Goal: Contribute content: Contribute content

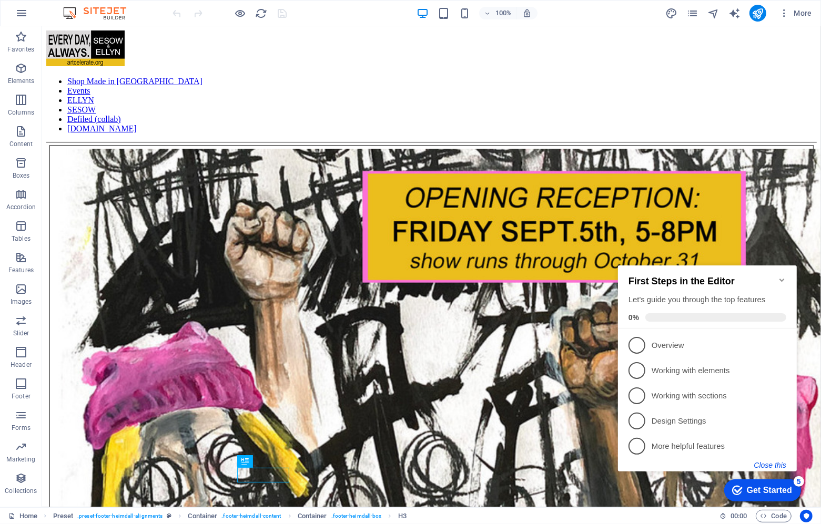
scroll to position [1502, 0]
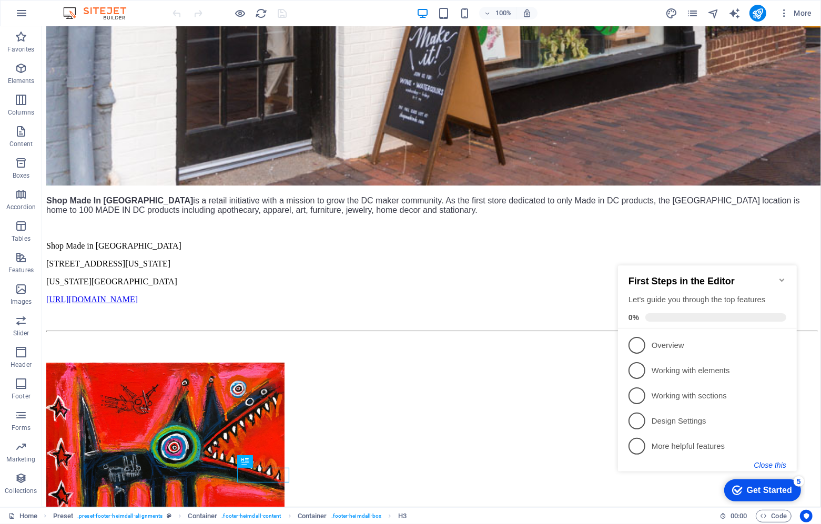
click at [768, 464] on button "Close this" at bounding box center [769, 464] width 32 height 8
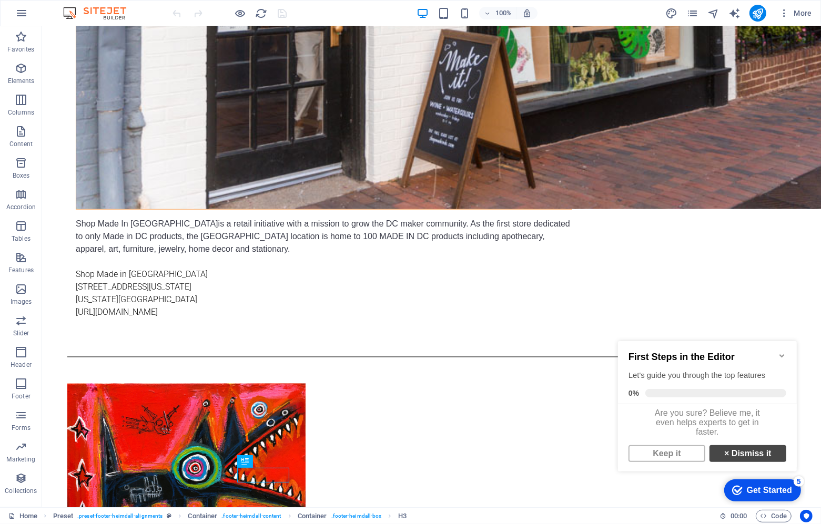
click at [756, 460] on link "× Dismiss it" at bounding box center [747, 453] width 77 height 17
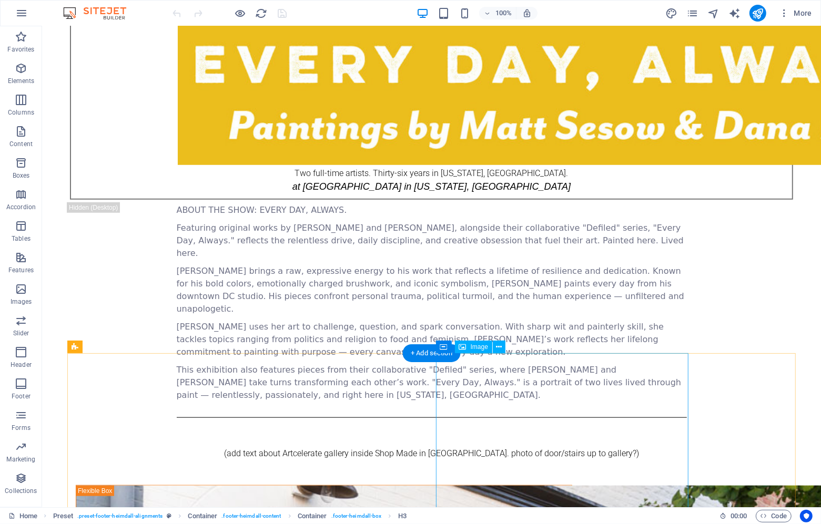
scroll to position [706, 0]
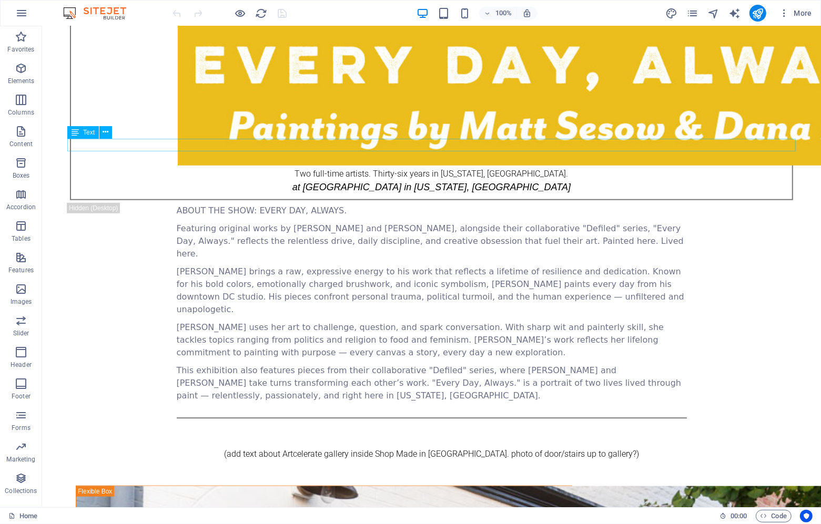
click at [280, 447] on div "(add text about Artcelerate gallery inside Shop Made in [GEOGRAPHIC_DATA]. phot…" at bounding box center [431, 453] width 728 height 13
click at [107, 131] on icon at bounding box center [106, 132] width 6 height 11
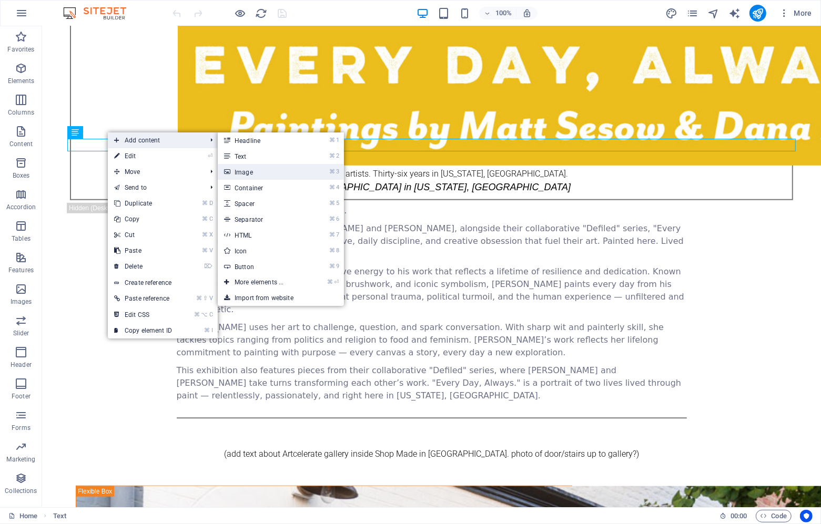
click at [274, 169] on link "⌘ 3 Image" at bounding box center [261, 172] width 87 height 16
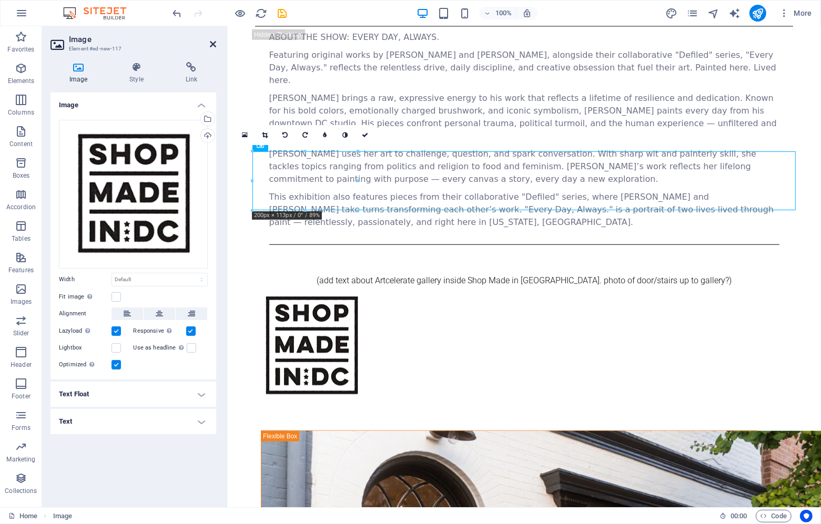
click at [211, 42] on icon at bounding box center [213, 44] width 6 height 8
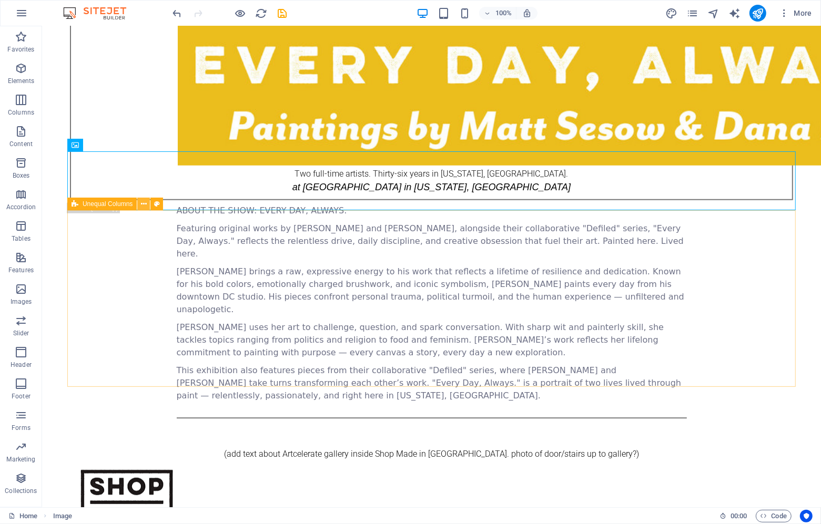
click at [146, 204] on icon at bounding box center [144, 204] width 6 height 11
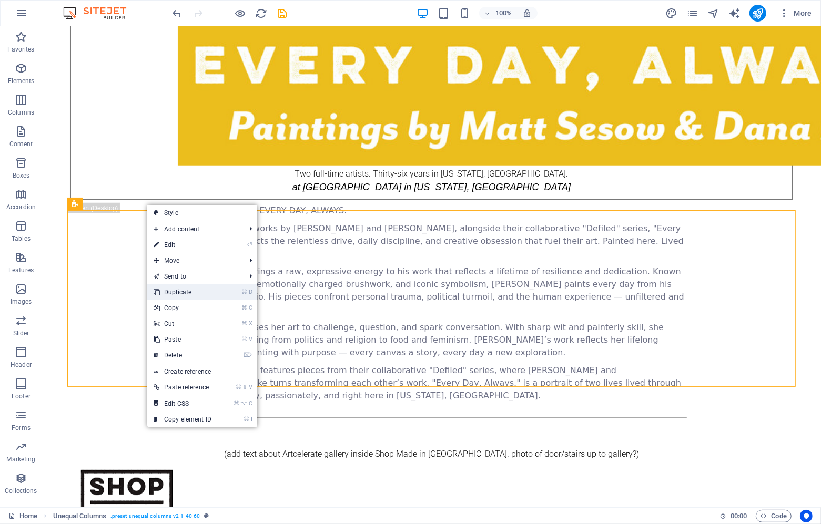
click at [190, 291] on link "⌘ D Duplicate" at bounding box center [182, 292] width 70 height 16
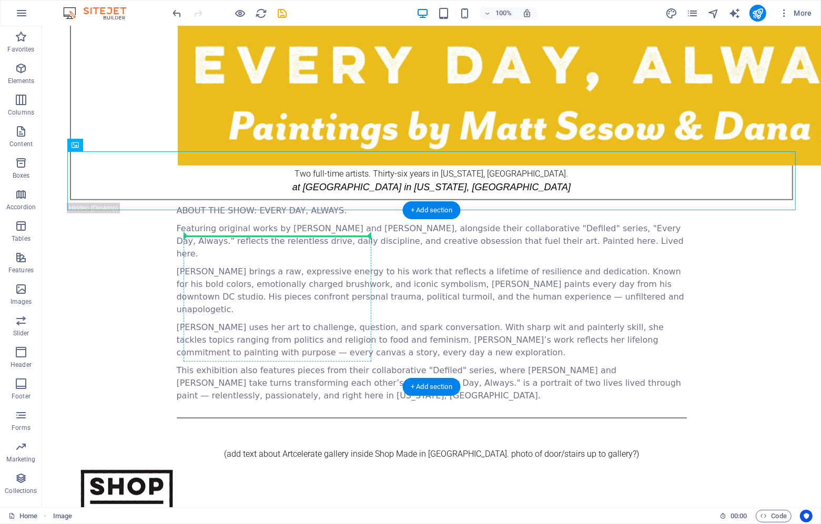
drag, startPoint x: 134, startPoint y: 173, endPoint x: 253, endPoint y: 285, distance: 163.6
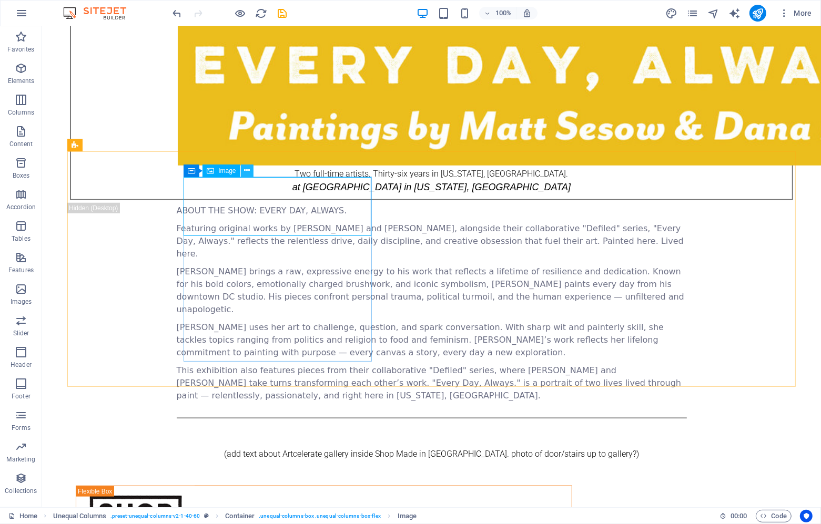
click at [249, 171] on icon at bounding box center [247, 170] width 6 height 11
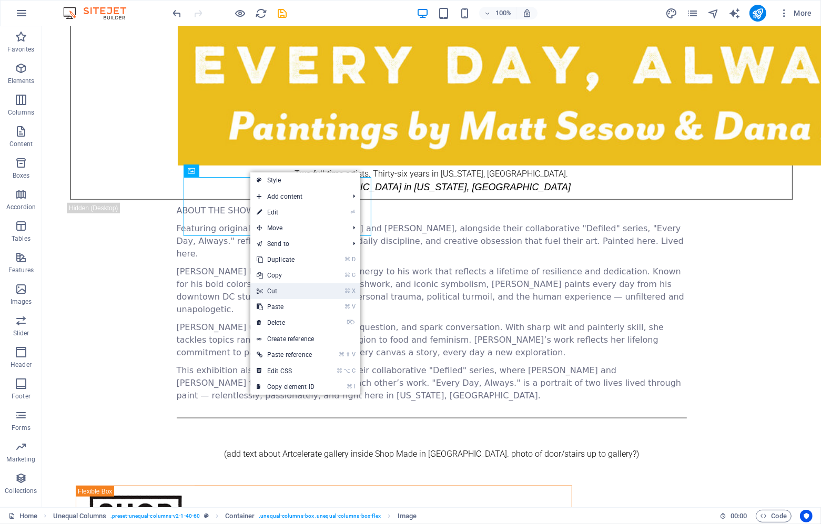
click at [276, 288] on link "⌘ X Cut" at bounding box center [285, 291] width 70 height 16
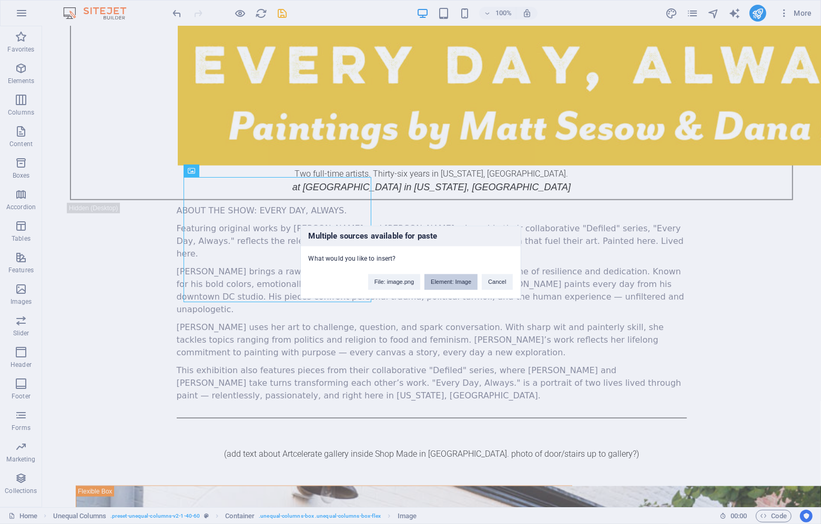
click at [466, 286] on button "Element: Image" at bounding box center [450, 282] width 53 height 16
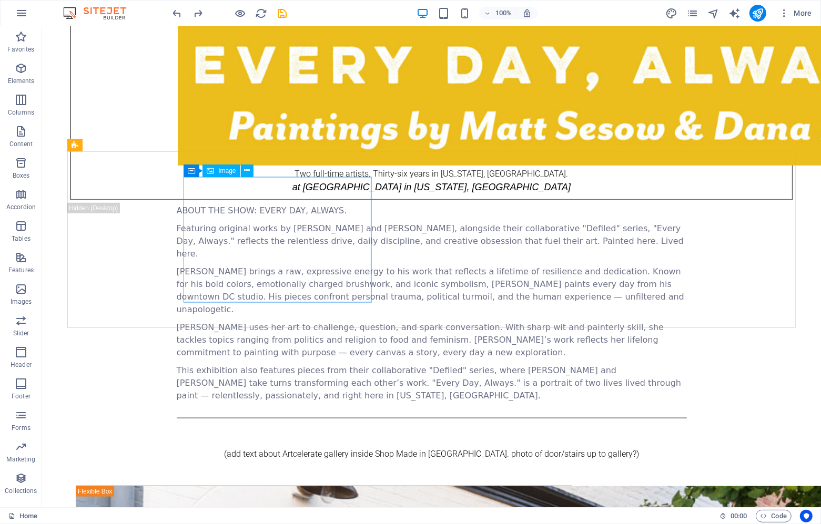
click at [235, 165] on div "Image" at bounding box center [220, 171] width 37 height 13
click at [247, 176] on icon at bounding box center [247, 170] width 6 height 11
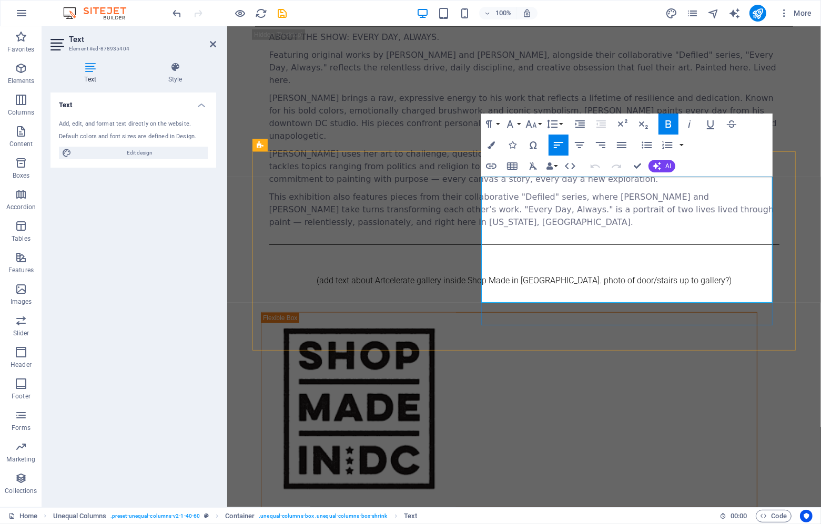
drag, startPoint x: 610, startPoint y: 283, endPoint x: 481, endPoint y: 229, distance: 139.5
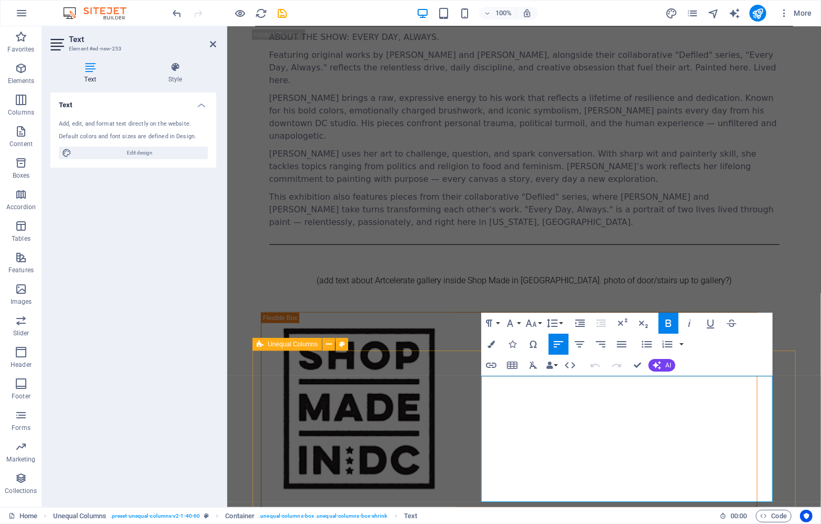
drag, startPoint x: 567, startPoint y: 437, endPoint x: 465, endPoint y: 380, distance: 117.2
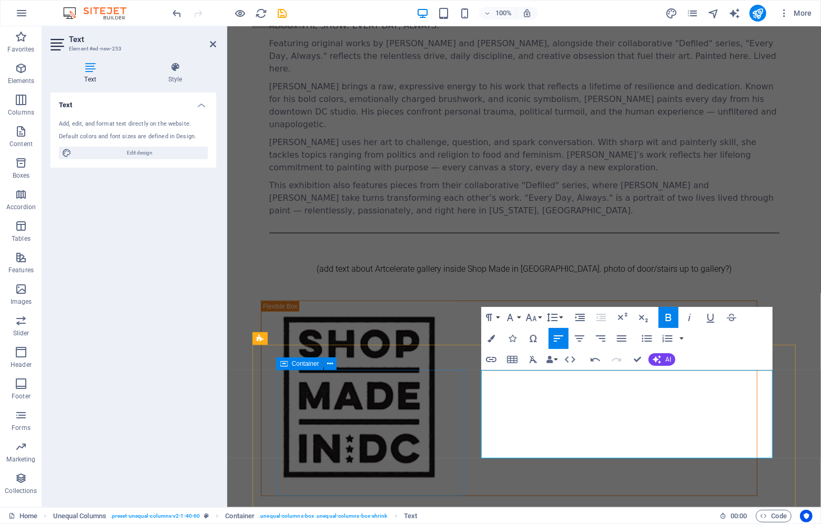
scroll to position [719, 0]
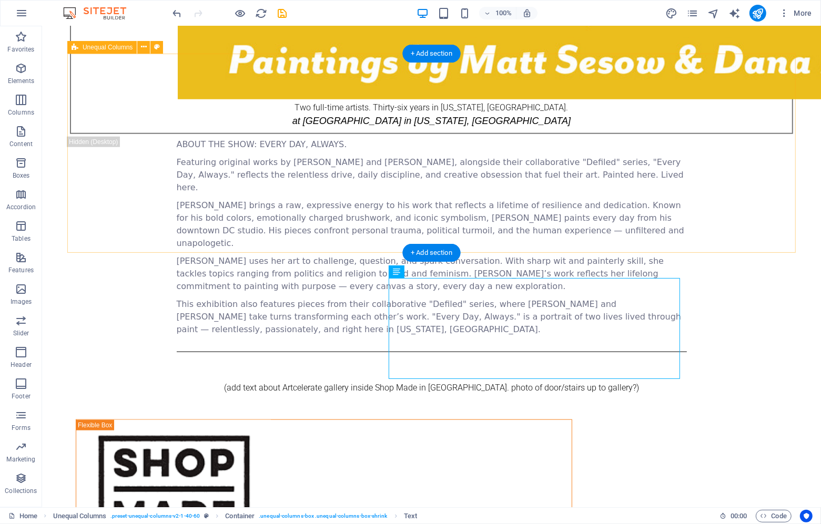
scroll to position [667, 0]
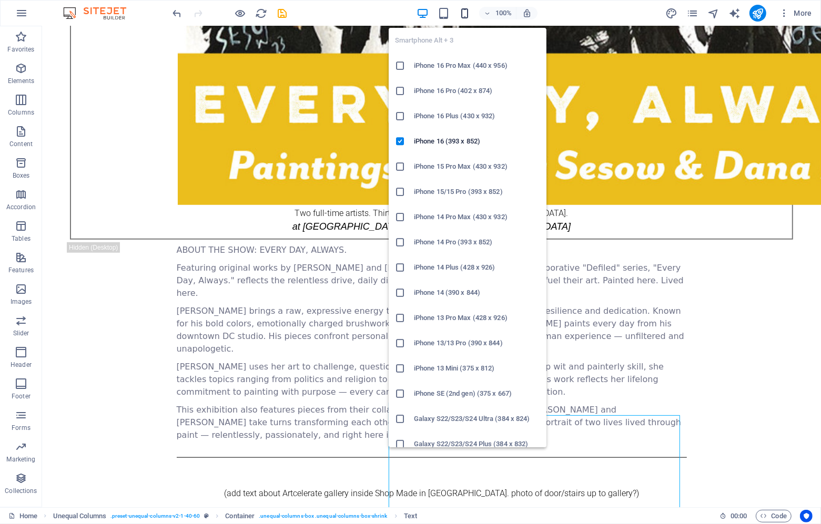
click at [467, 14] on icon "button" at bounding box center [464, 13] width 12 height 12
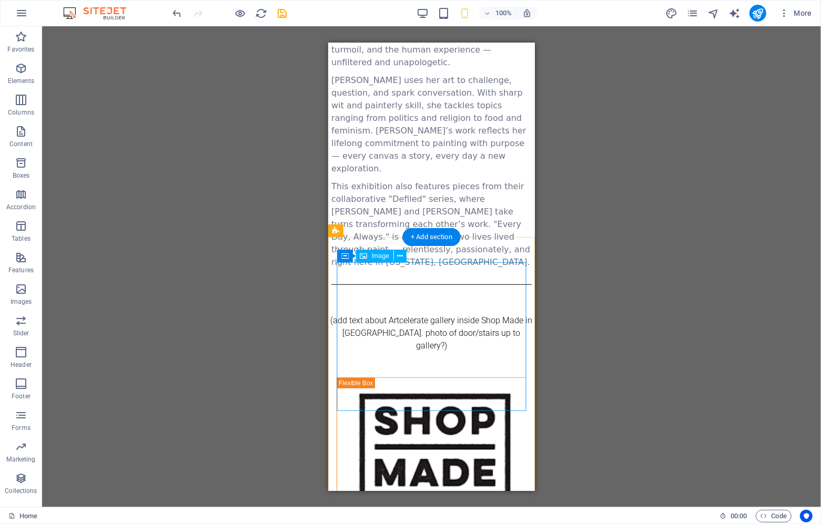
scroll to position [516, 0]
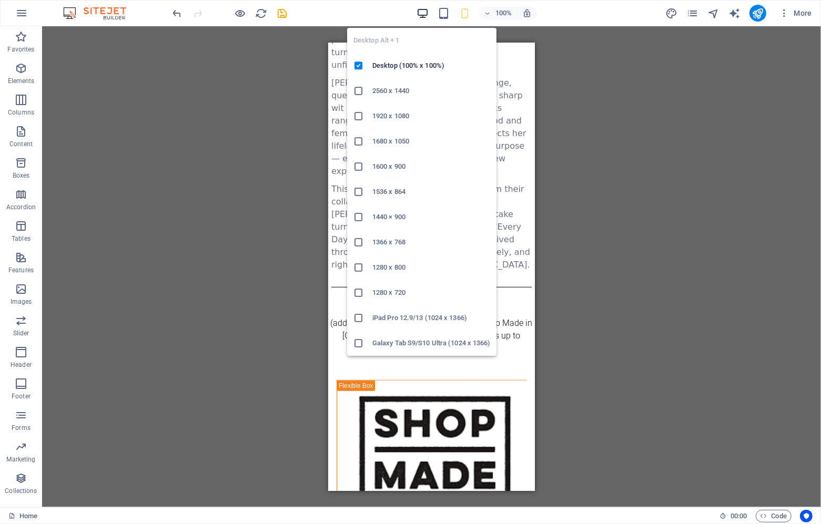
click at [421, 12] on icon "button" at bounding box center [422, 13] width 12 height 12
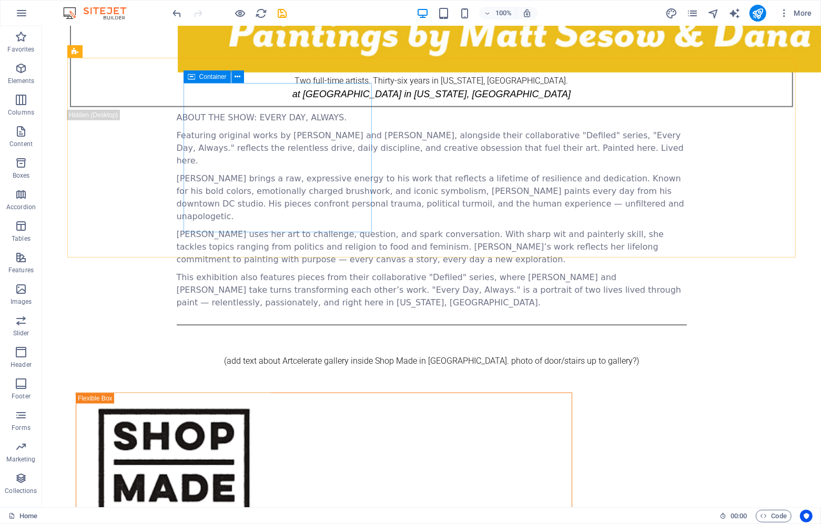
click at [214, 76] on span "Container" at bounding box center [212, 77] width 27 height 6
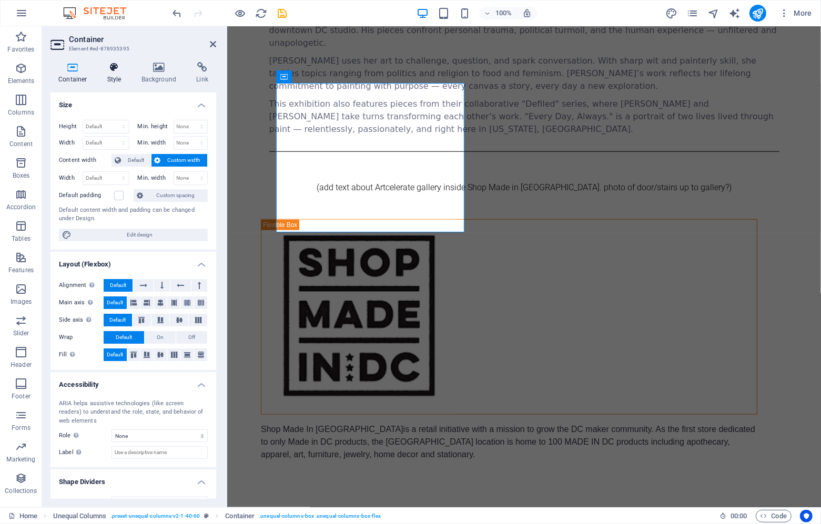
click at [107, 67] on icon at bounding box center [114, 67] width 30 height 11
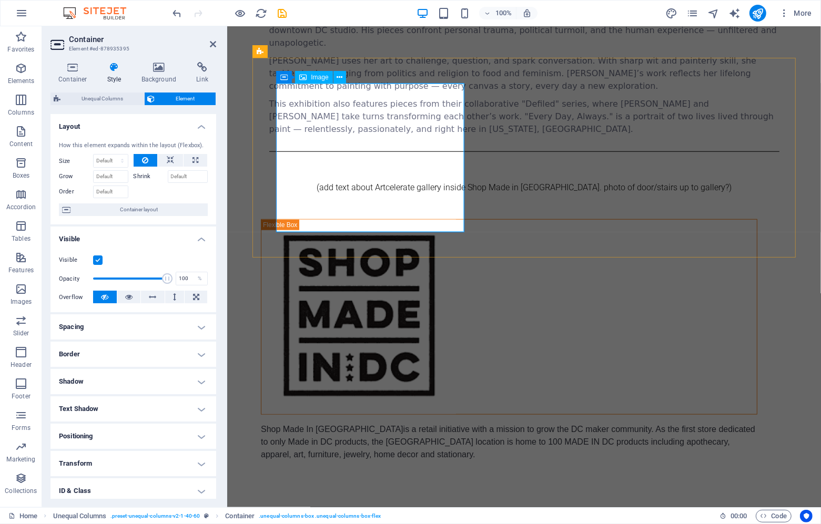
click at [323, 74] on span "Image" at bounding box center [319, 77] width 17 height 6
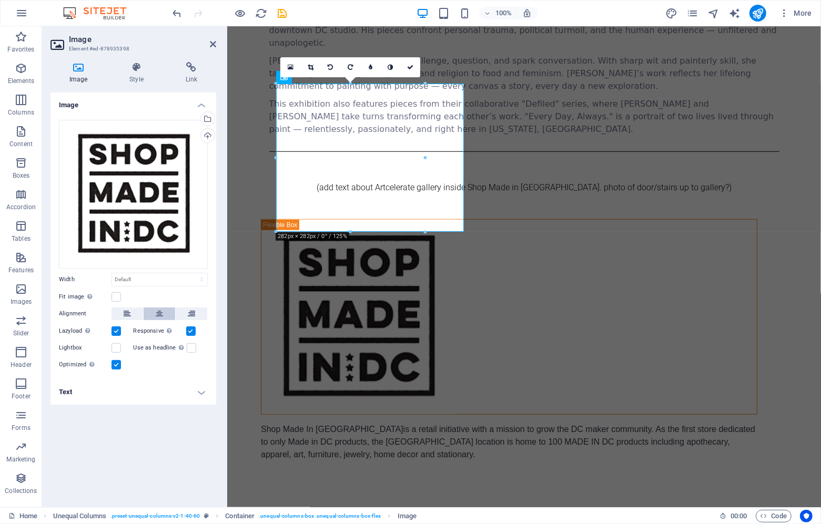
click at [161, 310] on icon at bounding box center [159, 314] width 7 height 13
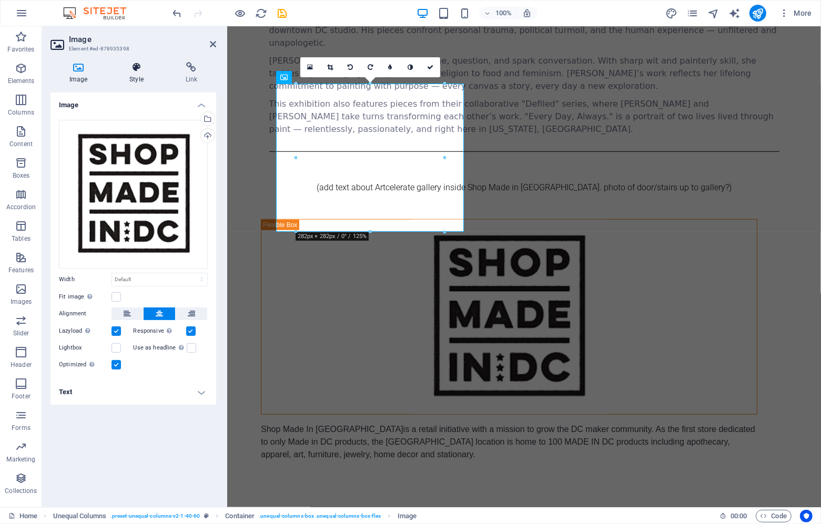
click at [137, 67] on icon at bounding box center [136, 67] width 52 height 11
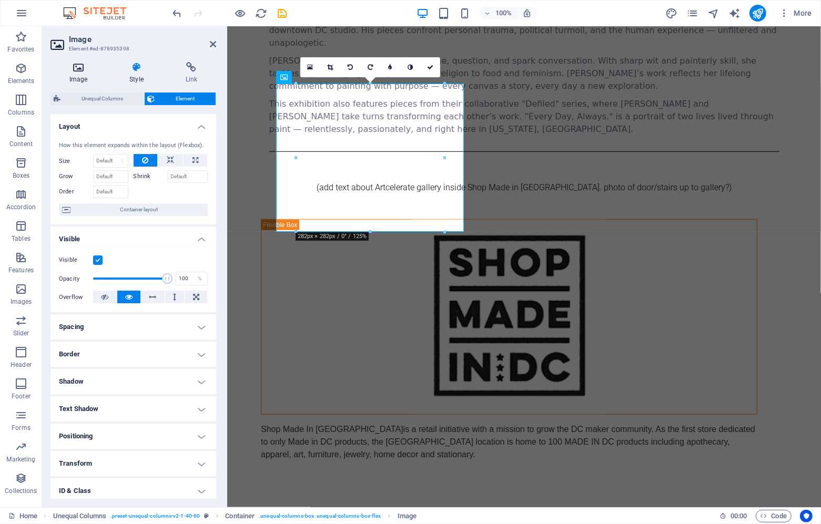
click at [77, 65] on icon at bounding box center [78, 67] width 56 height 11
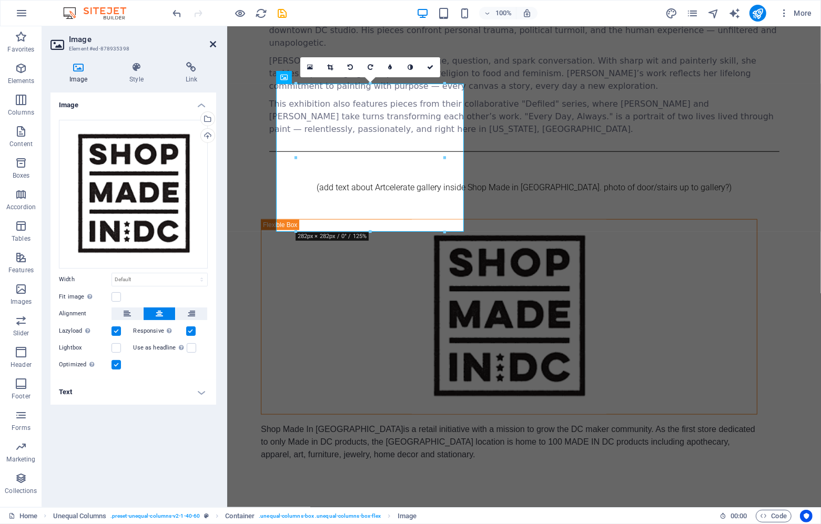
click at [213, 44] on icon at bounding box center [213, 44] width 6 height 8
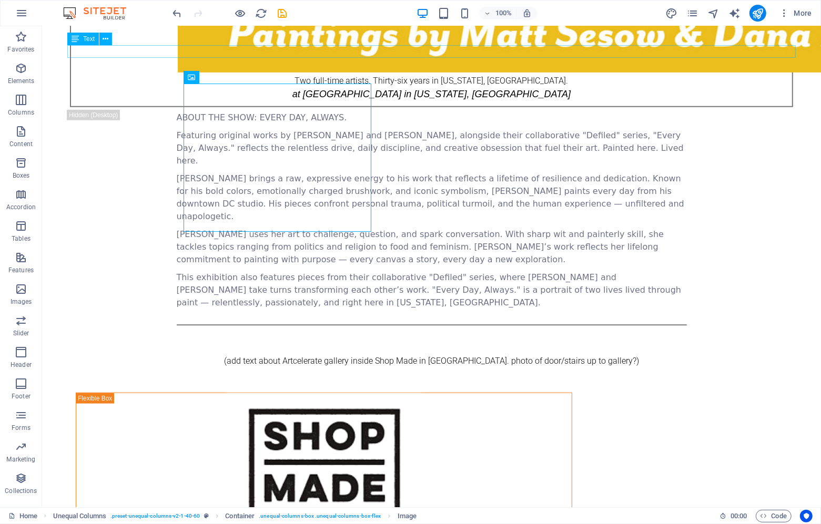
click at [286, 354] on div "(add text about Artcelerate gallery inside Shop Made in [GEOGRAPHIC_DATA]. phot…" at bounding box center [431, 360] width 728 height 13
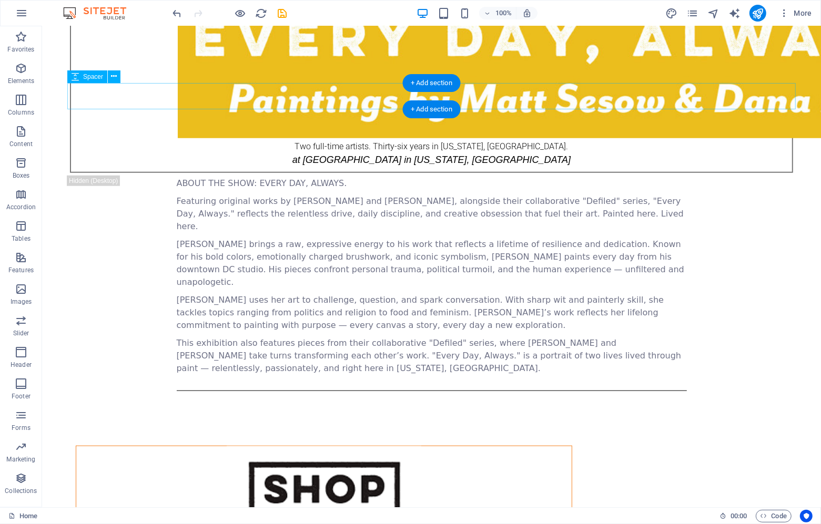
scroll to position [730, 0]
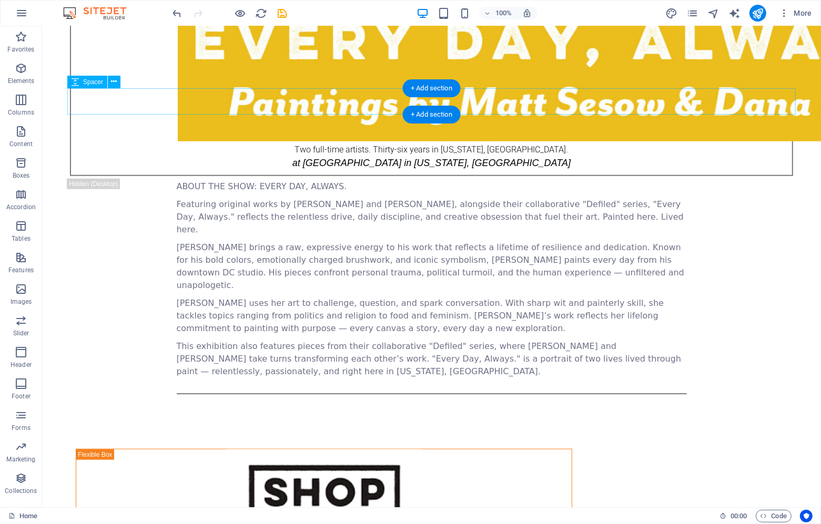
click at [276, 397] on div at bounding box center [431, 410] width 728 height 26
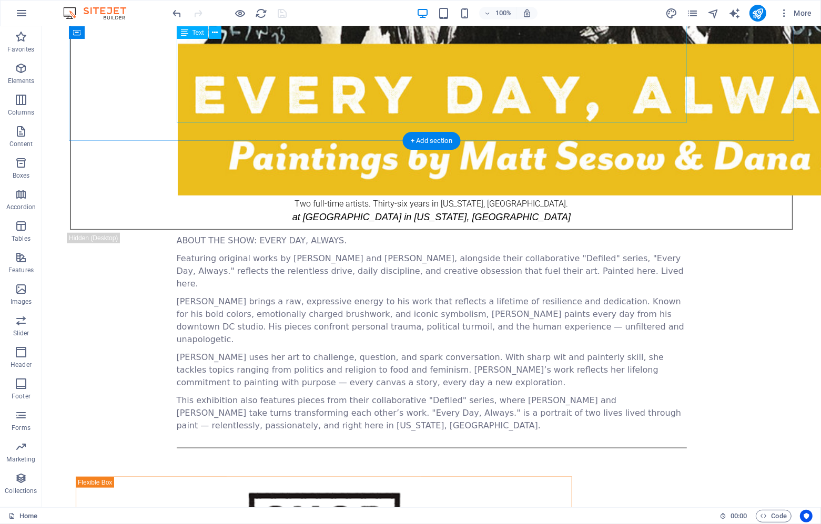
scroll to position [718, 0]
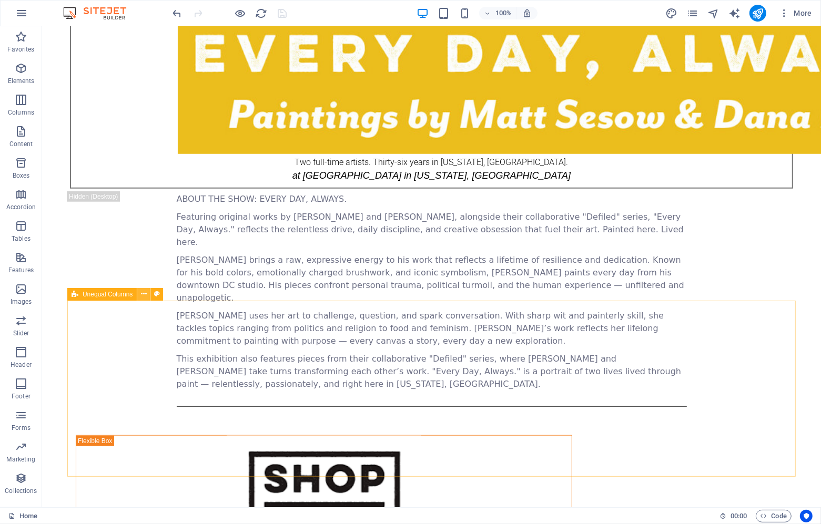
click at [143, 295] on icon at bounding box center [144, 294] width 6 height 11
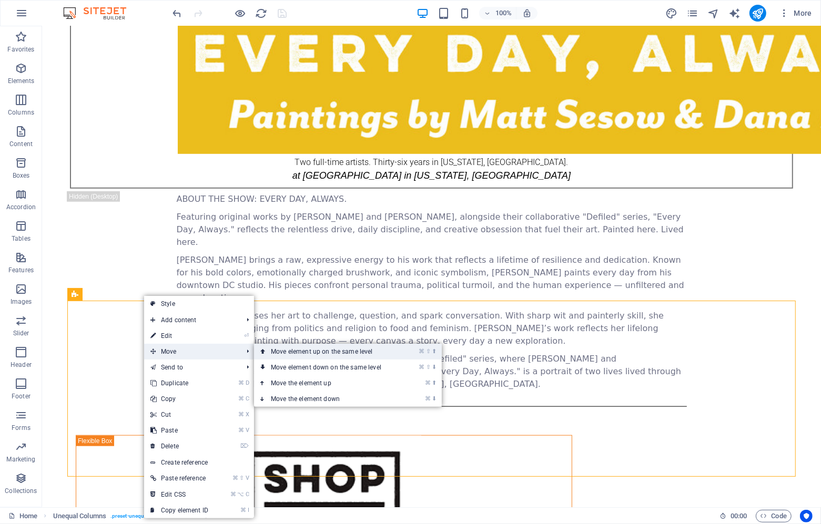
click at [313, 351] on link "⌘ ⇧ ⬆ Move element up on the same level" at bounding box center [328, 352] width 148 height 16
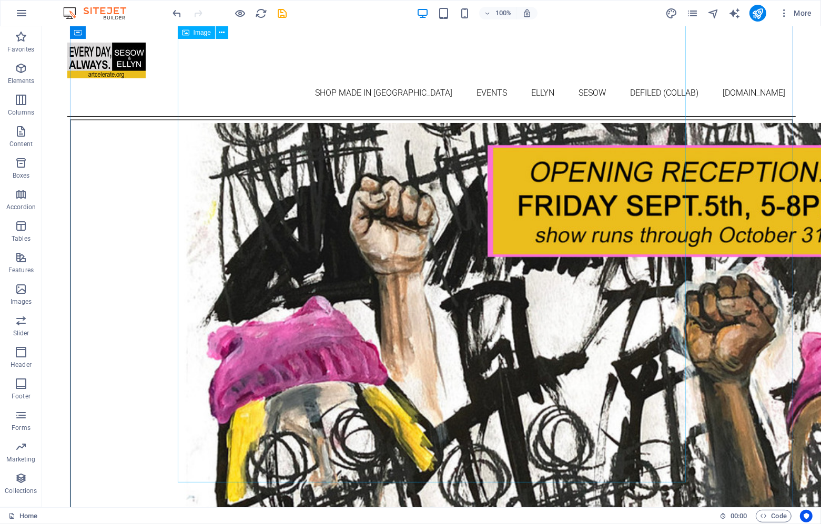
scroll to position [0, 0]
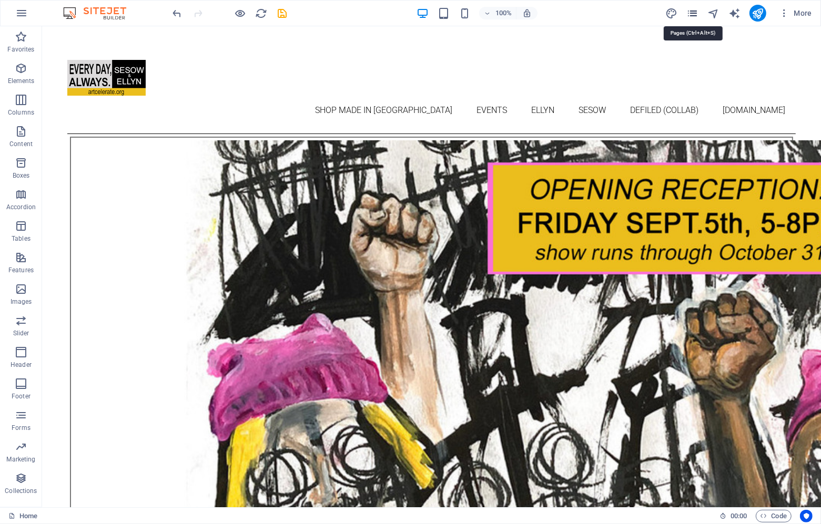
click at [695, 12] on icon "pages" at bounding box center [692, 13] width 12 height 12
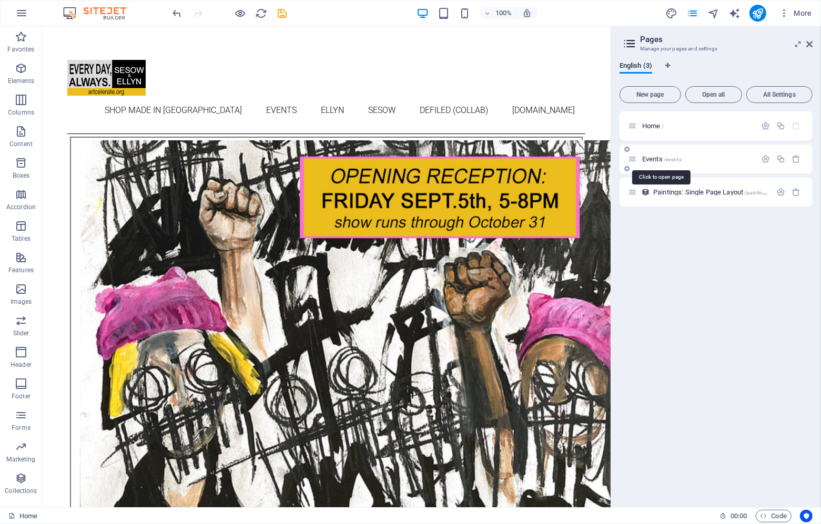
click at [649, 157] on span "Events /events" at bounding box center [661, 159] width 39 height 8
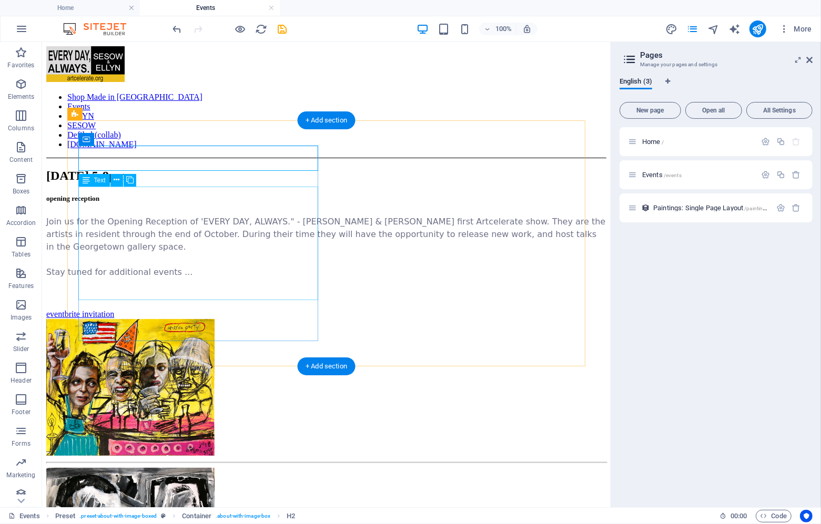
click at [233, 239] on div "Join us for the Opening Reception of 'EVERY DAY, ALWAYS." - [PERSON_NAME] & [PE…" at bounding box center [326, 246] width 560 height 63
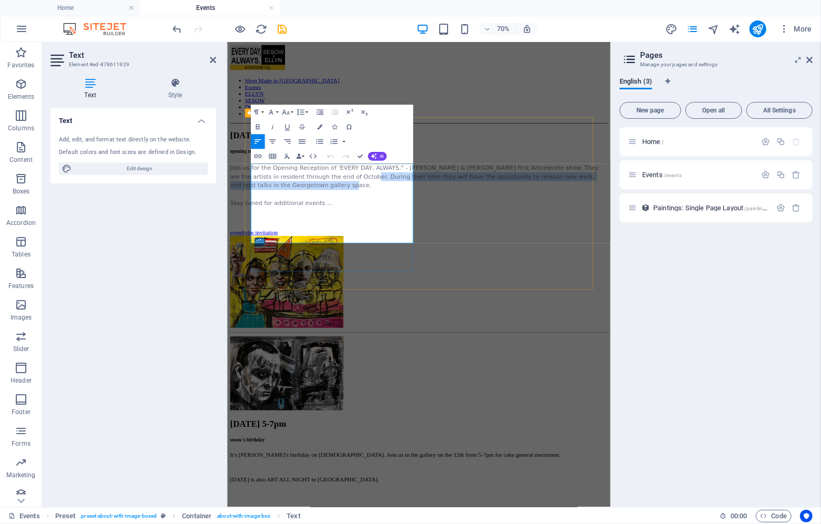
drag, startPoint x: 452, startPoint y: 259, endPoint x: 464, endPoint y: 290, distance: 33.1
click at [464, 253] on p "Join us for the Opening Reception of 'EVERY DAY, ALWAYS." - [PERSON_NAME] & [PE…" at bounding box center [500, 234] width 539 height 38
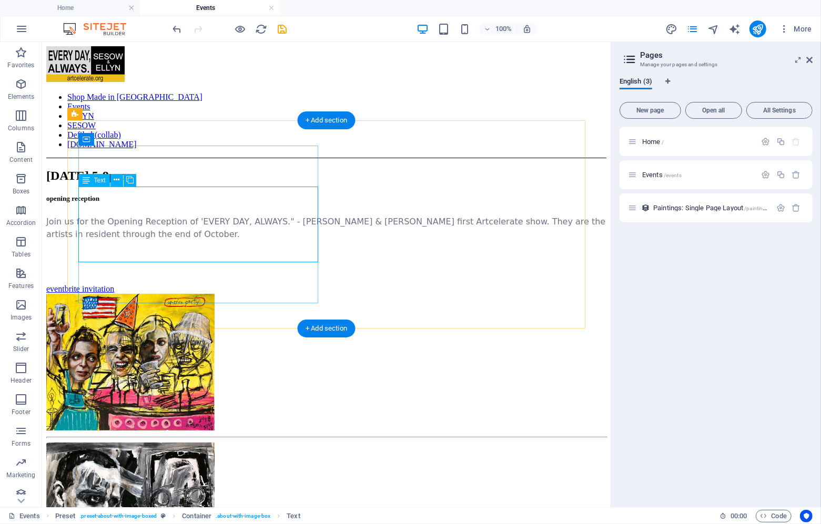
click at [257, 231] on div "Join us for the Opening Reception of 'EVERY DAY, ALWAYS." - [PERSON_NAME] & [PE…" at bounding box center [326, 234] width 560 height 38
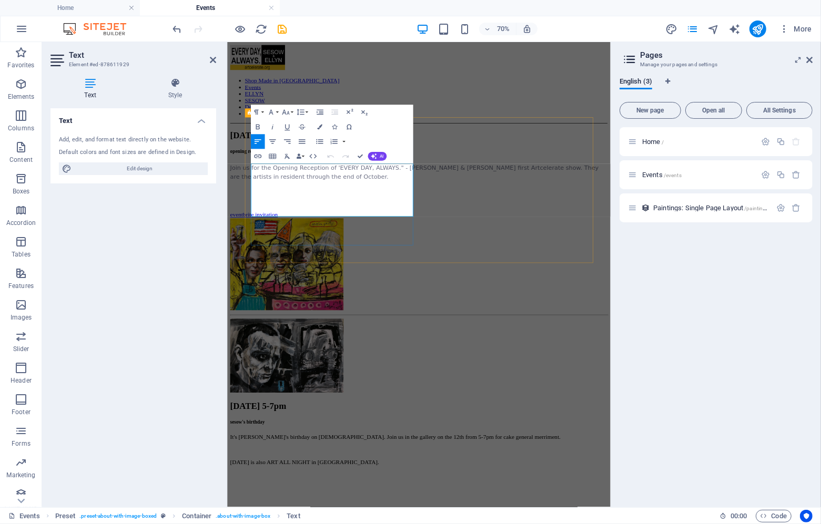
click at [467, 240] on p "Join us for the Opening Reception of 'EVERY DAY, ALWAYS." - [PERSON_NAME] & [PE…" at bounding box center [500, 227] width 539 height 25
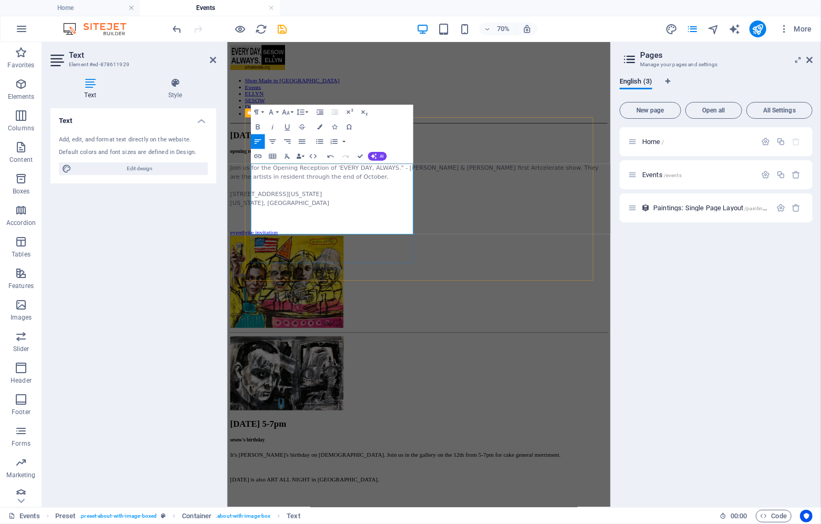
click at [339, 278] on p "[STREET_ADDRESS][US_STATE][US_STATE]" at bounding box center [500, 265] width 539 height 25
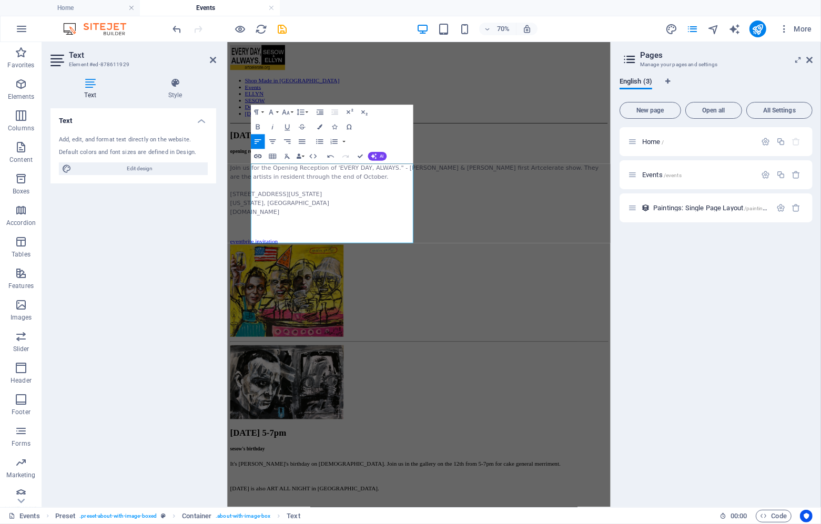
click at [259, 153] on icon "button" at bounding box center [257, 156] width 9 height 9
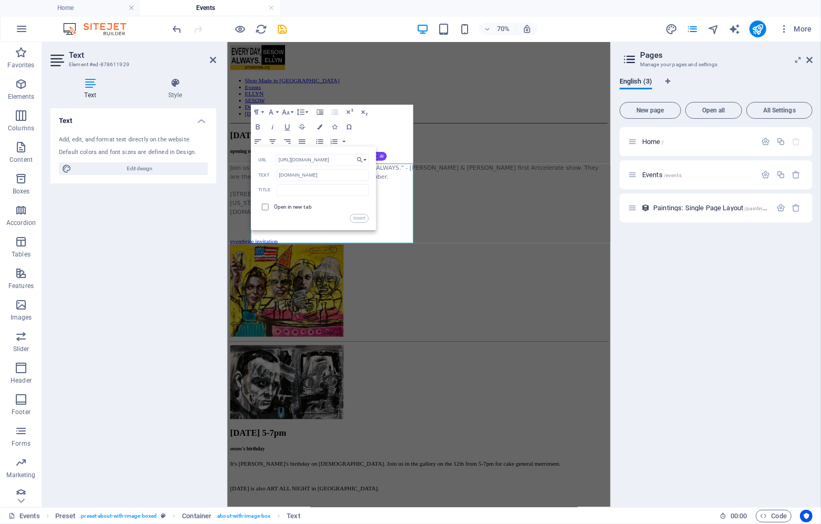
type input "[URL][DOMAIN_NAME]"
click at [266, 204] on input "checkbox" at bounding box center [264, 206] width 7 height 7
checkbox input "true"
click at [284, 197] on div "[URL][DOMAIN_NAME] URL [DOMAIN_NAME] Text Title Open in new tab Insert" at bounding box center [313, 188] width 110 height 69
click at [284, 194] on input "text" at bounding box center [322, 191] width 92 height 12
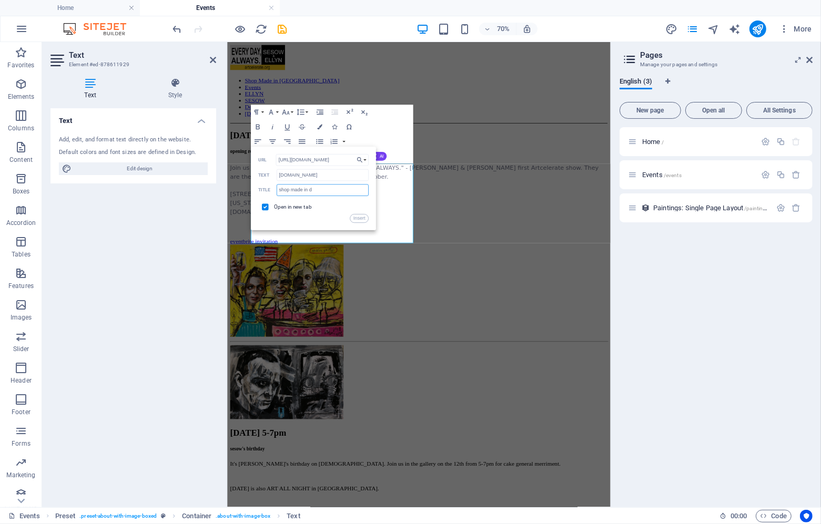
type input "shop made in [GEOGRAPHIC_DATA]"
click at [358, 221] on button "Insert" at bounding box center [359, 218] width 18 height 9
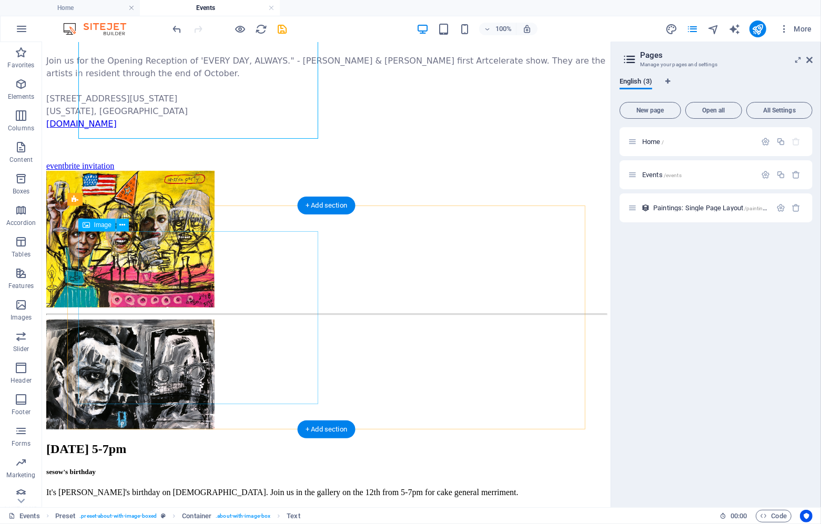
scroll to position [185, 0]
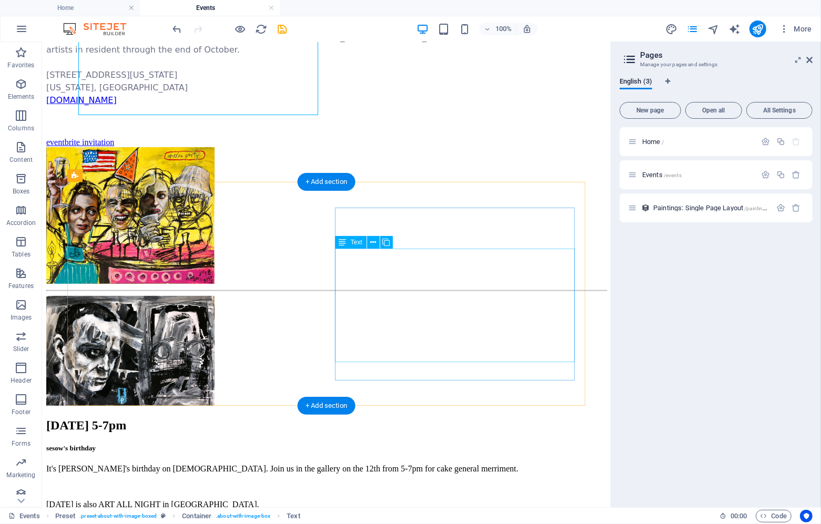
click at [463, 464] on div "It's [PERSON_NAME]'s birthday on [DEMOGRAPHIC_DATA]. Join us in the gallery on …" at bounding box center [326, 531] width 560 height 135
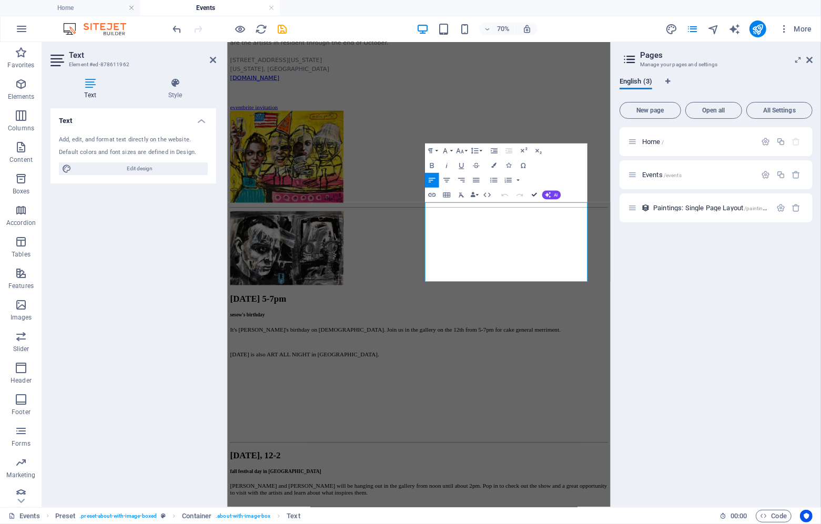
scroll to position [162, 0]
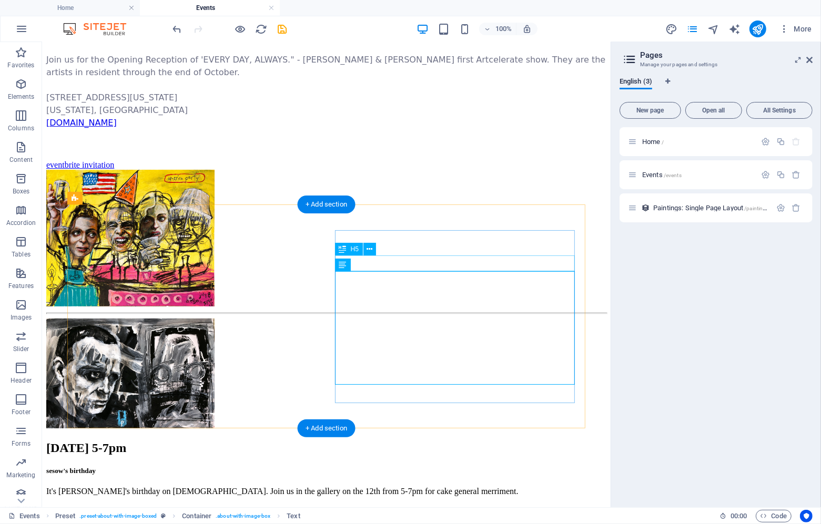
click at [395, 466] on div "sesow's birthday" at bounding box center [326, 470] width 560 height 8
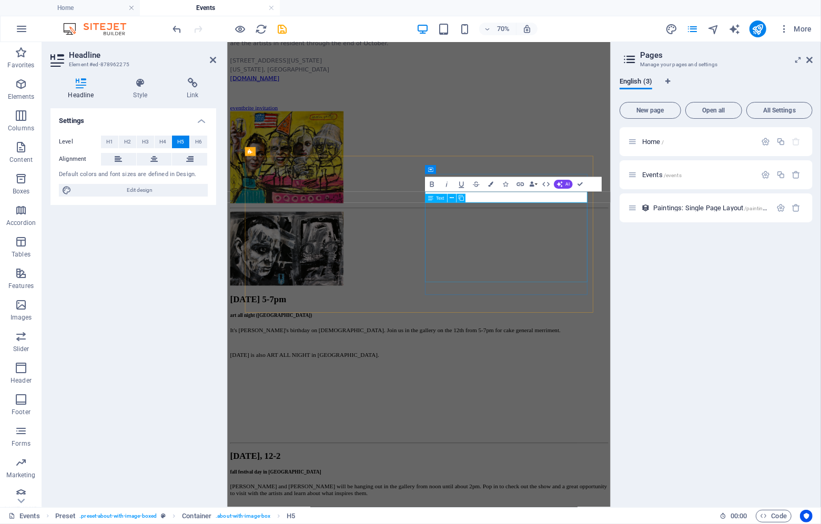
click at [629, 448] on div "It's [PERSON_NAME]'s birthday on [DEMOGRAPHIC_DATA]. Join us in the gallery on …" at bounding box center [500, 515] width 539 height 135
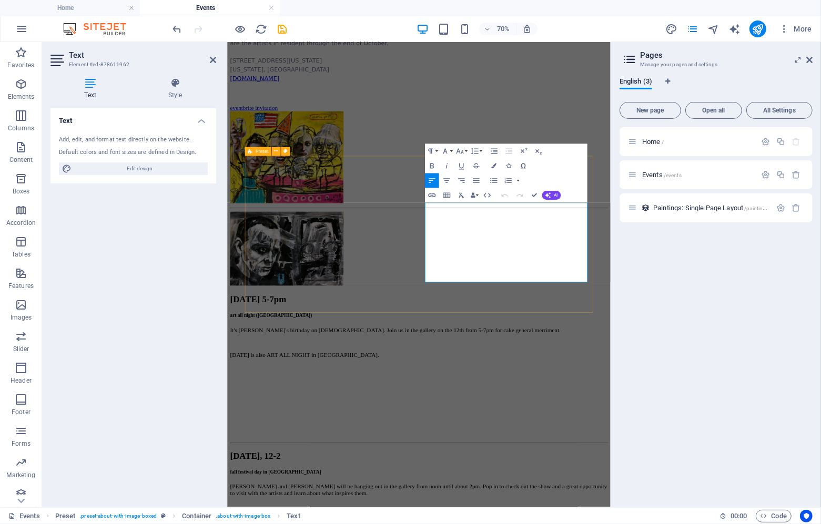
drag, startPoint x: 714, startPoint y: 317, endPoint x: 497, endPoint y: 280, distance: 220.3
click at [497, 280] on div "[DATE] 5-7pm art all night ([GEOGRAPHIC_DATA]) It's [PERSON_NAME]'s birthday on…" at bounding box center [500, 443] width 539 height 331
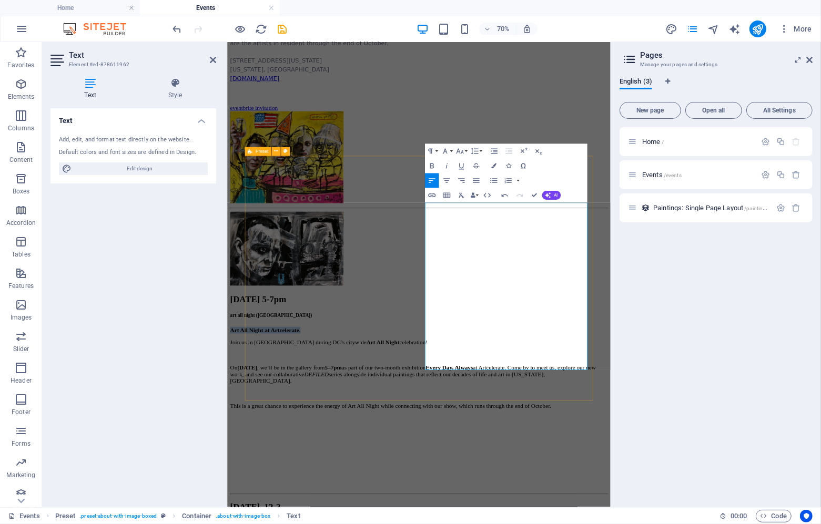
drag, startPoint x: 614, startPoint y: 280, endPoint x: 496, endPoint y: 279, distance: 118.8
click at [496, 279] on div "[DATE] 5-7pm art all night ([GEOGRAPHIC_DATA]) Art All Night at Artcelerate. Jo…" at bounding box center [500, 480] width 539 height 404
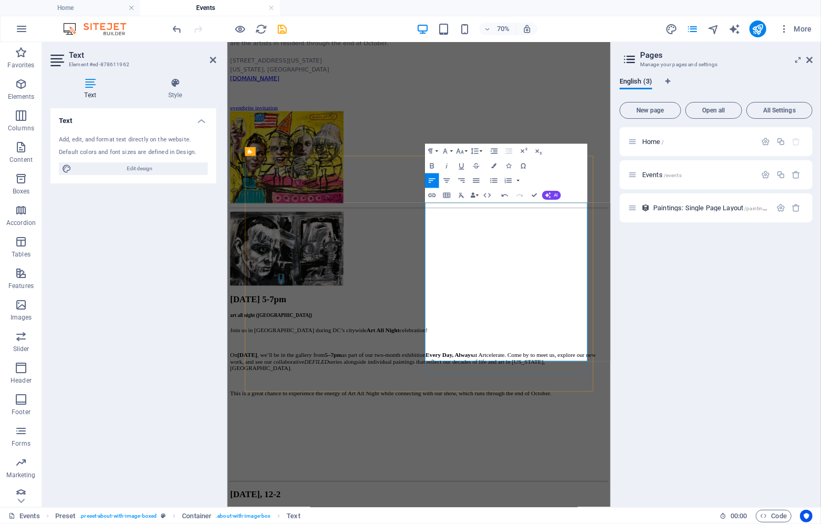
click at [571, 448] on p "Join us in [GEOGRAPHIC_DATA] during DC’s citywide Art All Night celebration!" at bounding box center [500, 452] width 539 height 9
drag, startPoint x: 613, startPoint y: 278, endPoint x: 659, endPoint y: 278, distance: 46.3
click at [659, 448] on p "Join us in the gallery during DC’s citywide Art All Night celebration!" at bounding box center [500, 452] width 539 height 9
drag, startPoint x: 551, startPoint y: 341, endPoint x: 504, endPoint y: 335, distance: 47.7
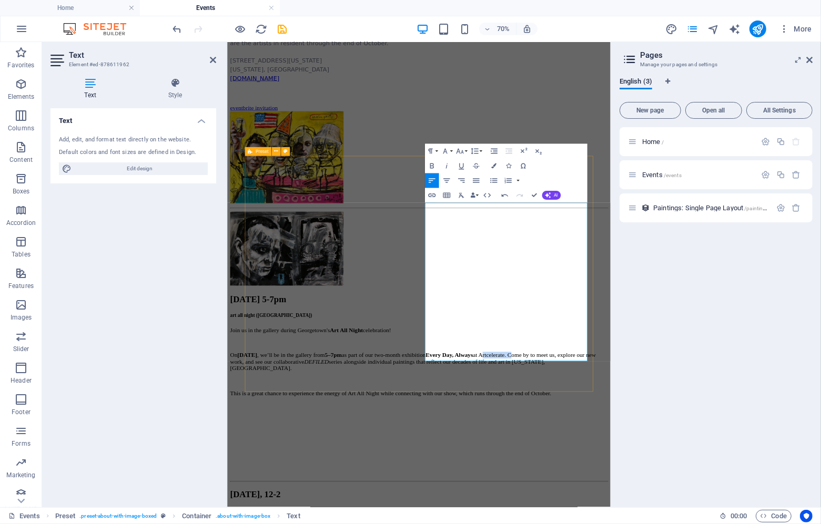
click at [504, 335] on div "[DATE] 5-7pm art all night ([GEOGRAPHIC_DATA]) Join us in the gallery during Ge…" at bounding box center [500, 471] width 539 height 386
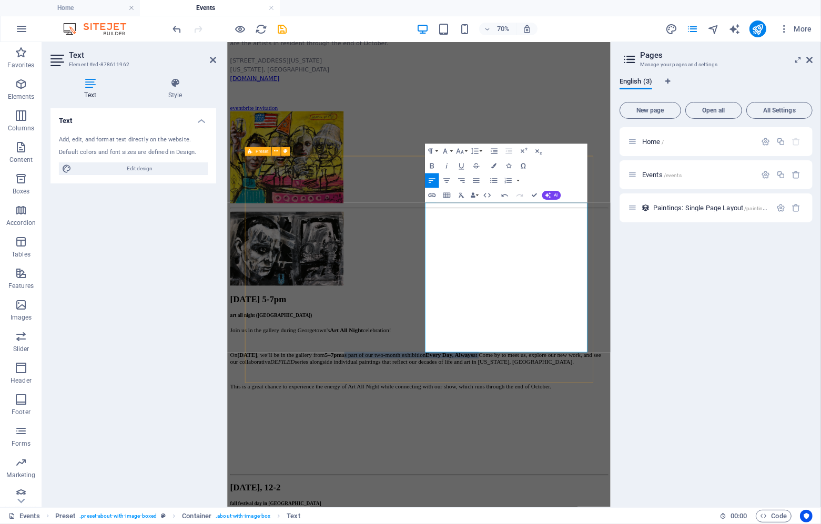
drag, startPoint x: 715, startPoint y: 329, endPoint x: 500, endPoint y: 330, distance: 215.0
click at [500, 330] on div "[DATE] 5-7pm art all night ([GEOGRAPHIC_DATA]) Join us in the gallery during Ge…" at bounding box center [500, 466] width 539 height 376
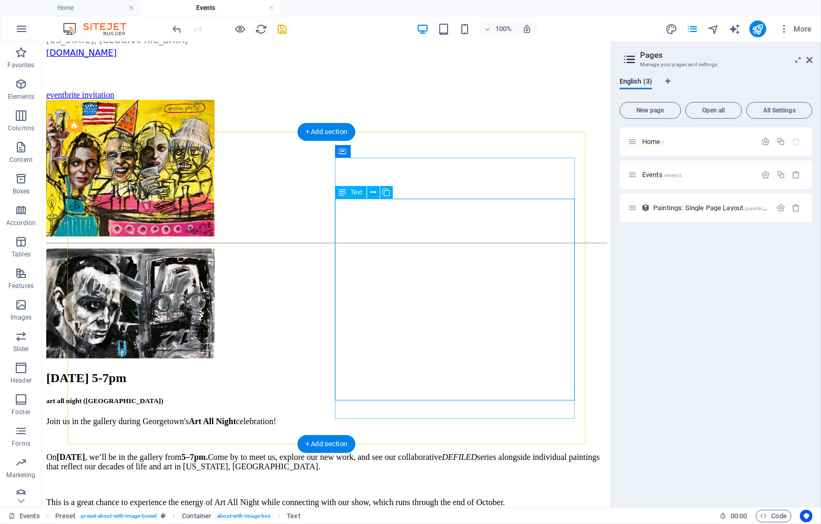
scroll to position [234, 0]
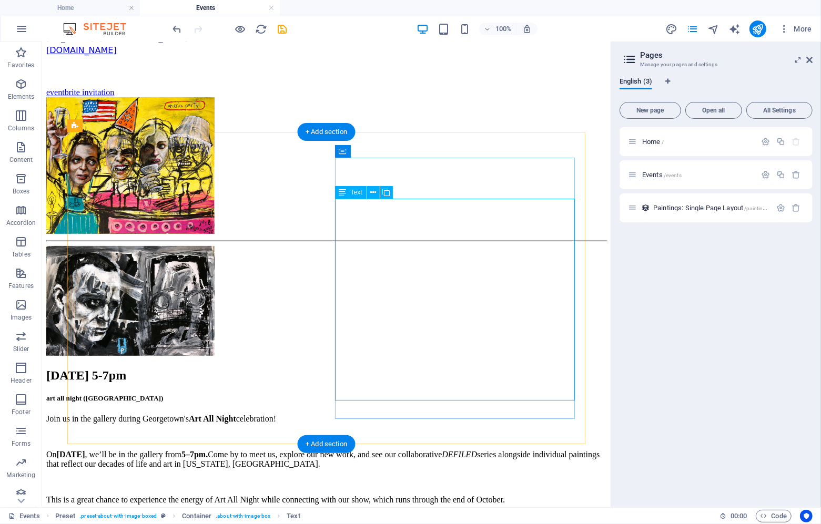
click at [446, 414] on div "Join us in the gallery during Georgetown's Art All Night celebration! [DATE][DA…" at bounding box center [326, 504] width 560 height 180
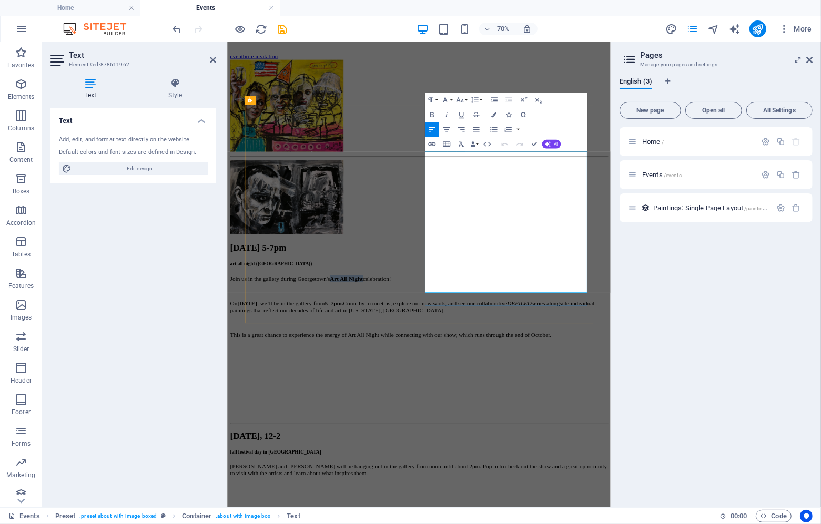
drag, startPoint x: 663, startPoint y: 205, endPoint x: 715, endPoint y: 203, distance: 52.1
click at [715, 375] on p "Join us in the gallery during Georgetown's Art All Night celebration!" at bounding box center [500, 379] width 539 height 9
click at [435, 143] on icon "button" at bounding box center [431, 144] width 9 height 9
type input "[URL][DOMAIN_NAME]"
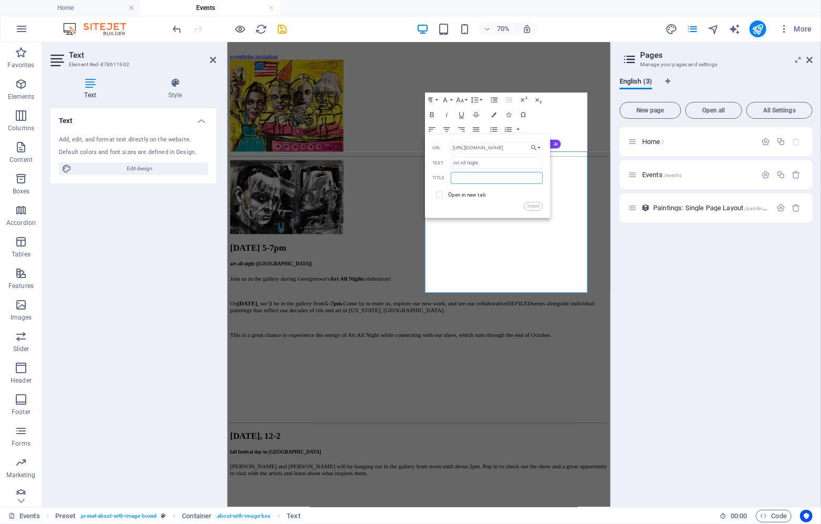
scroll to position [0, 0]
click at [460, 178] on input "text" at bounding box center [496, 178] width 92 height 12
type input "Art All Night"
click at [438, 193] on input "checkbox" at bounding box center [438, 194] width 7 height 7
checkbox input "true"
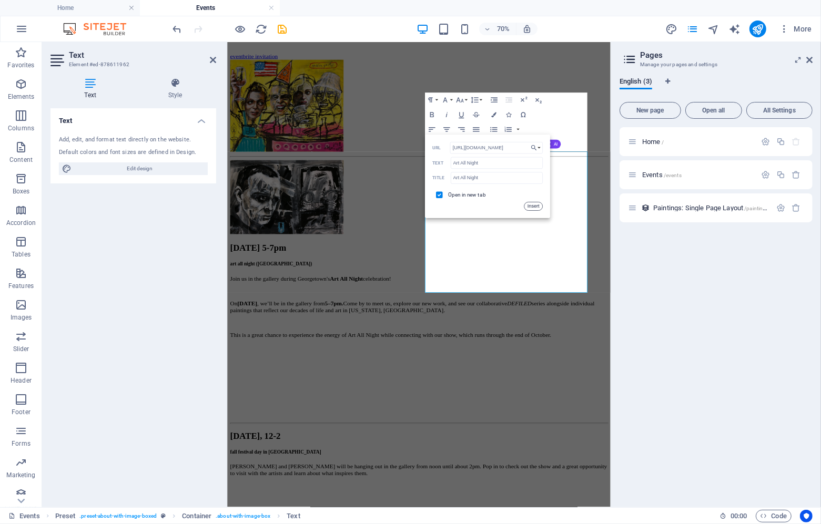
click at [530, 208] on button "Insert" at bounding box center [533, 206] width 18 height 9
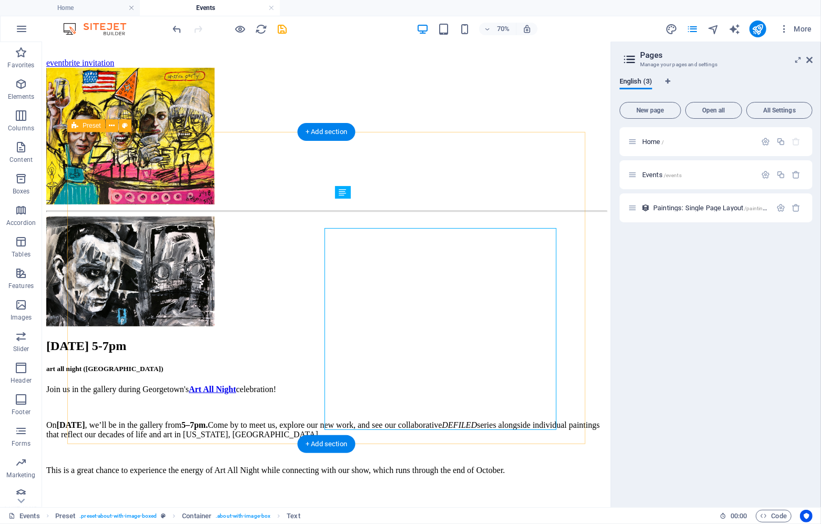
scroll to position [234, 0]
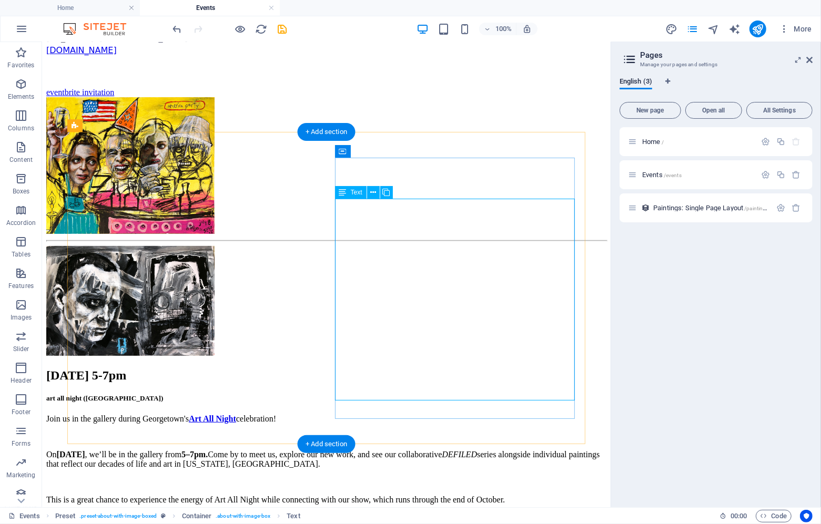
click at [377, 414] on div "Join us in the gallery during Georgetown's Art All Night celebration! [DATE][DA…" at bounding box center [326, 504] width 560 height 180
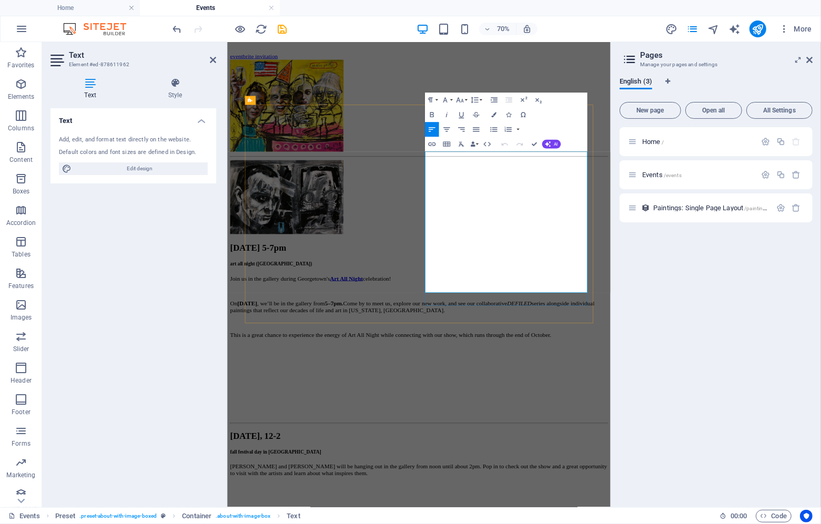
click at [579, 524] on p at bounding box center [500, 532] width 539 height 9
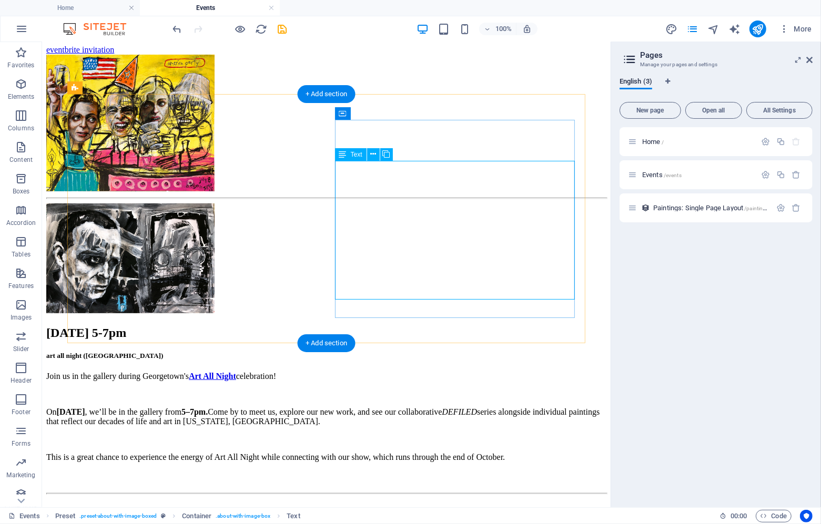
scroll to position [281, 0]
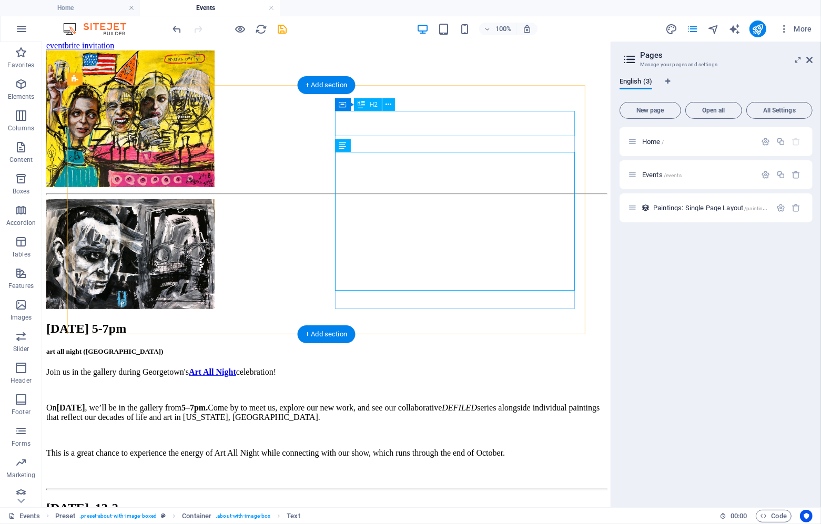
click at [473, 321] on div "[DATE] 5-7pm" at bounding box center [326, 328] width 560 height 14
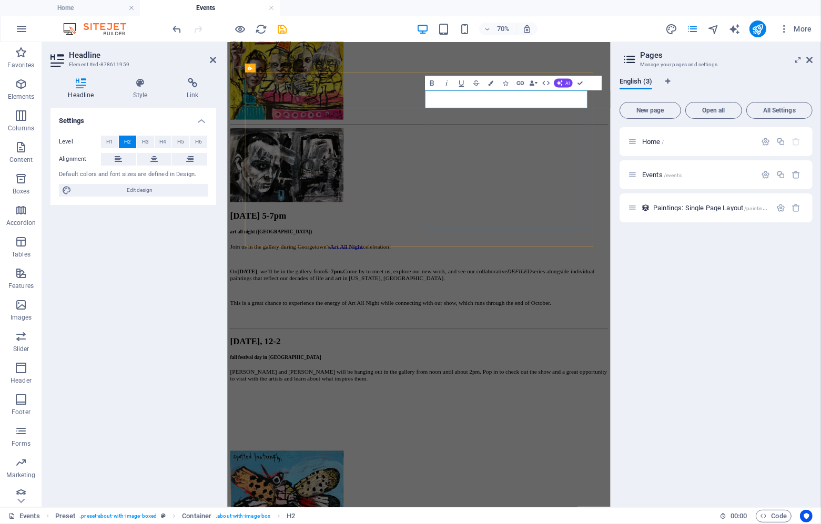
click at [651, 283] on h2 "[DATE] 5-7pm" at bounding box center [500, 290] width 539 height 14
click at [597, 329] on div "Join us in the gallery during Georgetown's Art All Night celebration! [DATE][DA…" at bounding box center [500, 374] width 539 height 90
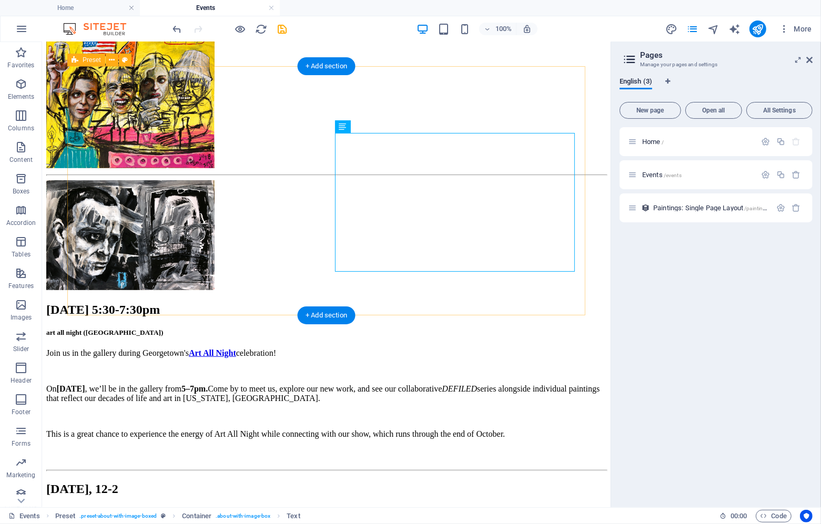
scroll to position [301, 0]
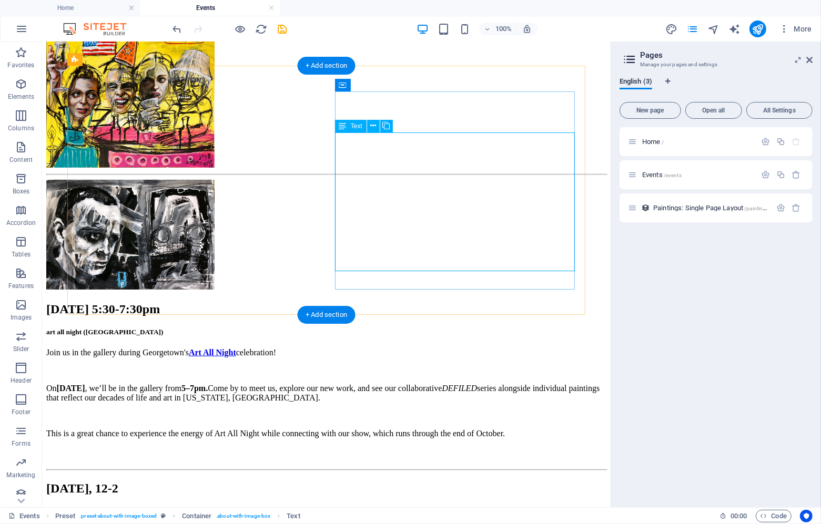
click at [539, 347] on div "Join us in the gallery during Georgetown's Art All Night celebration! [DATE][DA…" at bounding box center [326, 392] width 560 height 90
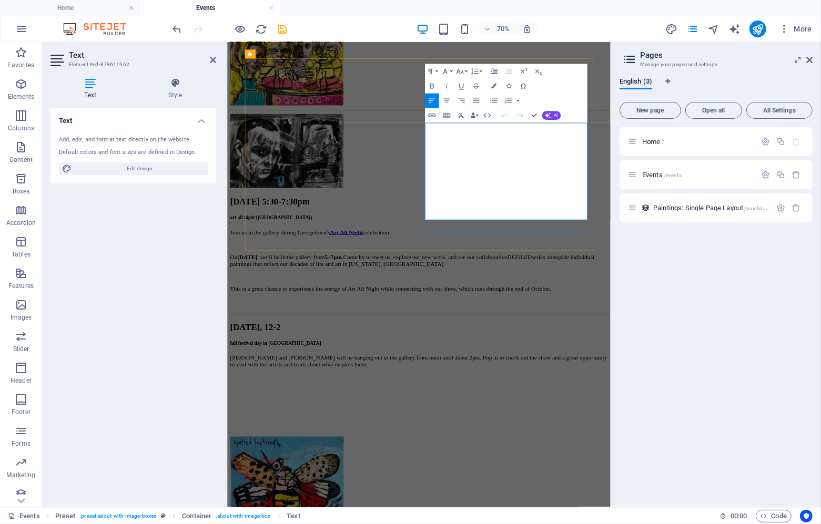
click at [392, 345] on strong "5–7pm." at bounding box center [379, 349] width 26 height 9
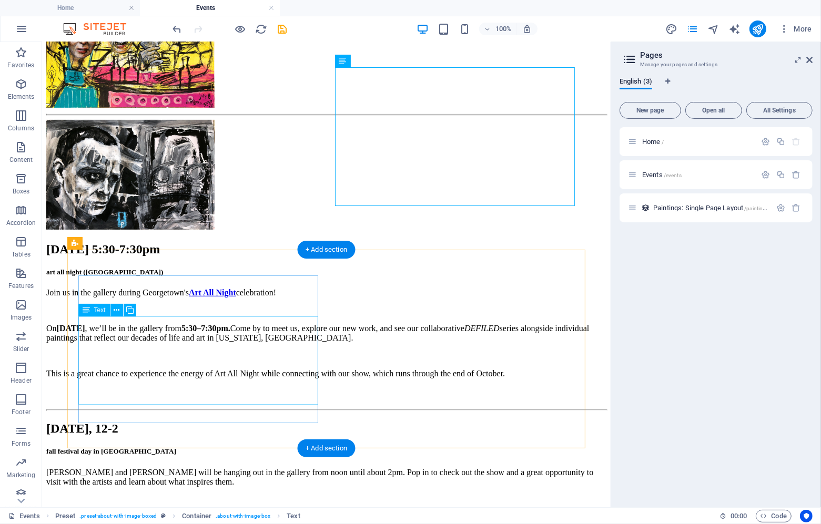
scroll to position [378, 0]
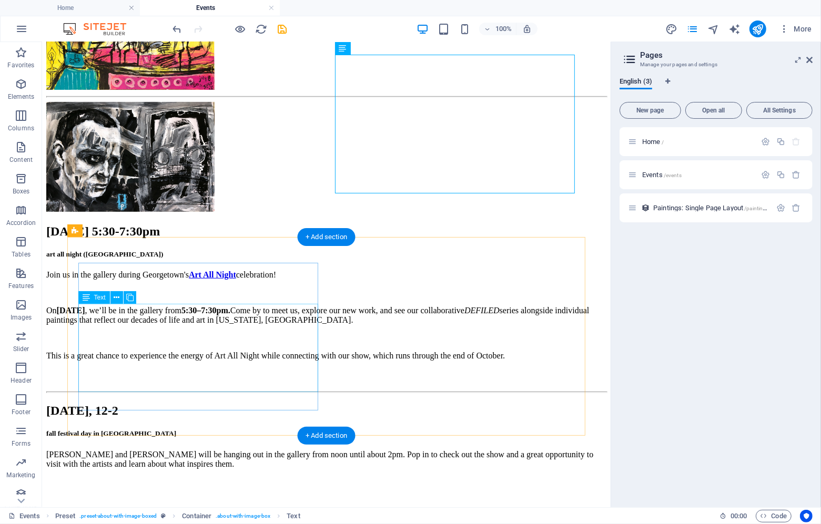
click at [136, 449] on div "[PERSON_NAME] and [PERSON_NAME] will be hanging out in the gallery from noon un…" at bounding box center [326, 494] width 560 height 90
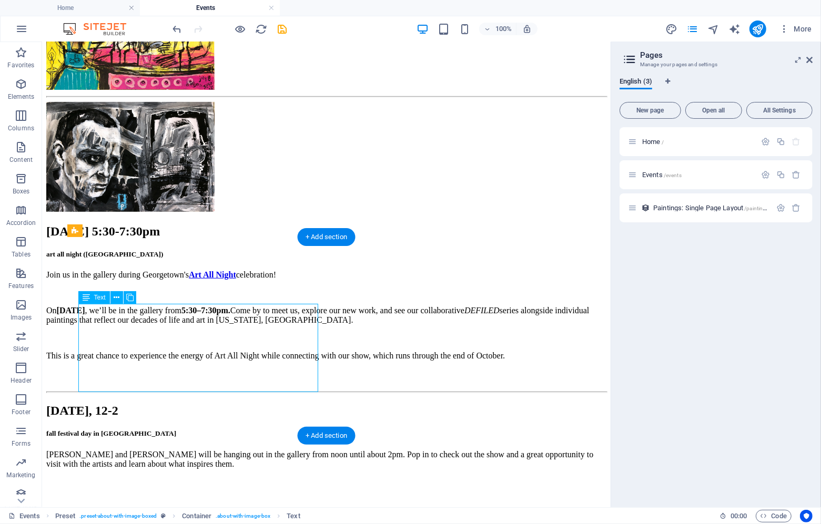
click at [136, 449] on div "[PERSON_NAME] and [PERSON_NAME] will be hanging out in the gallery from noon un…" at bounding box center [326, 494] width 560 height 90
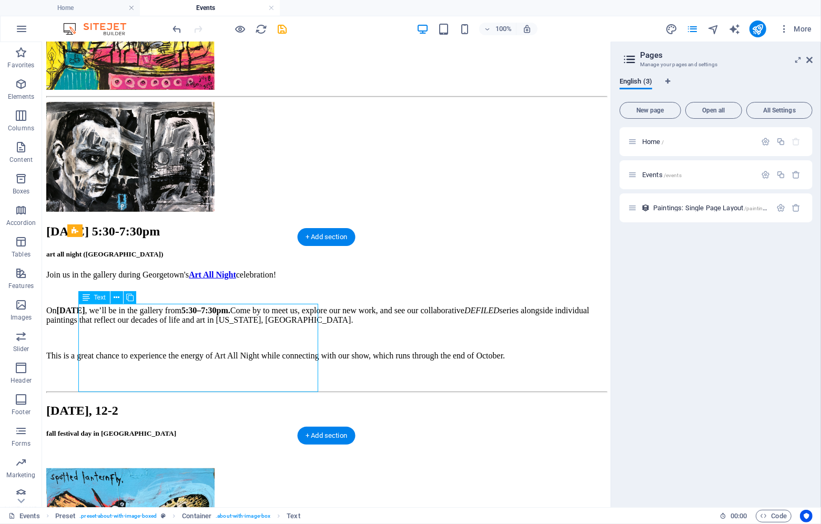
scroll to position [408, 0]
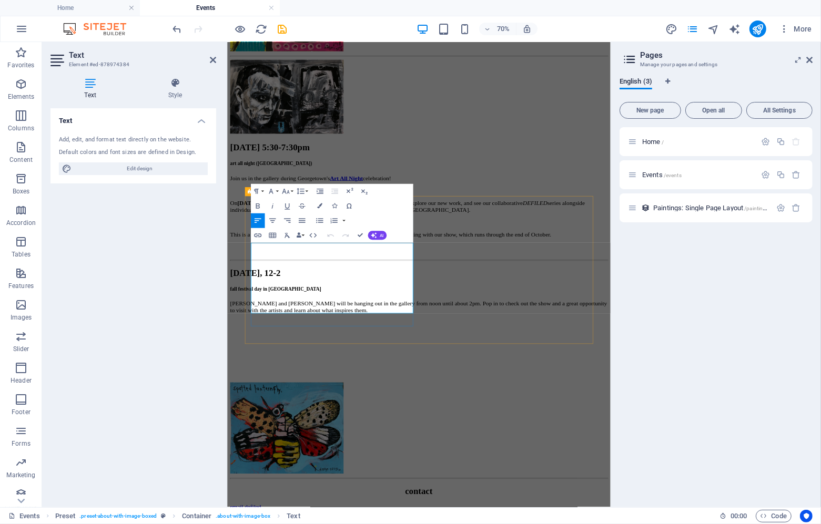
click at [323, 411] on p "[PERSON_NAME] and [PERSON_NAME] will be hanging out in the gallery from noon un…" at bounding box center [500, 420] width 539 height 19
click at [343, 411] on p "[PERSON_NAME] and [PERSON_NAME] will be hanging out in the gallery from noon un…" at bounding box center [500, 420] width 539 height 19
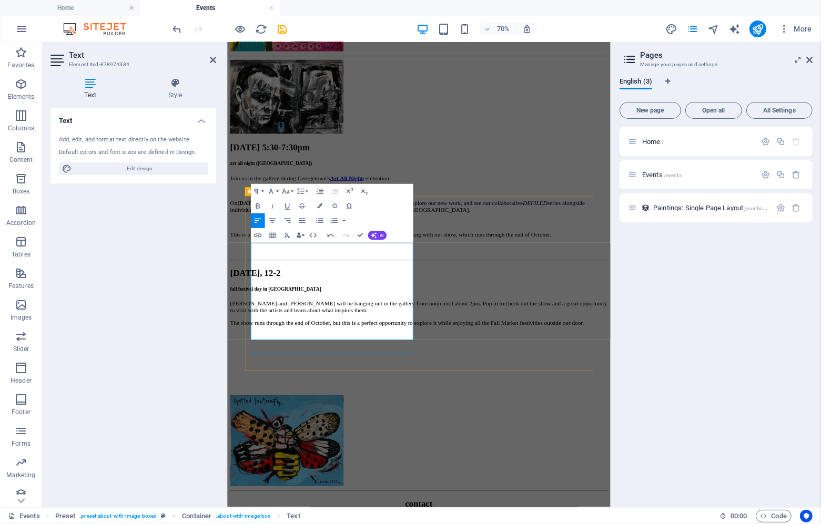
click at [337, 411] on p "[PERSON_NAME] and [PERSON_NAME] will be hanging out in the gallery from noon un…" at bounding box center [500, 420] width 539 height 19
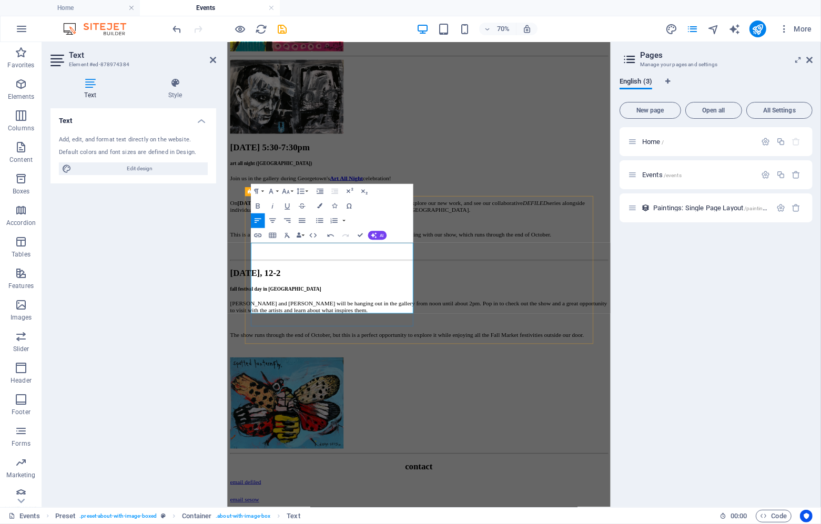
click at [332, 456] on p "The show runs through the end of October, but this is a perfect opportunity to …" at bounding box center [500, 460] width 539 height 9
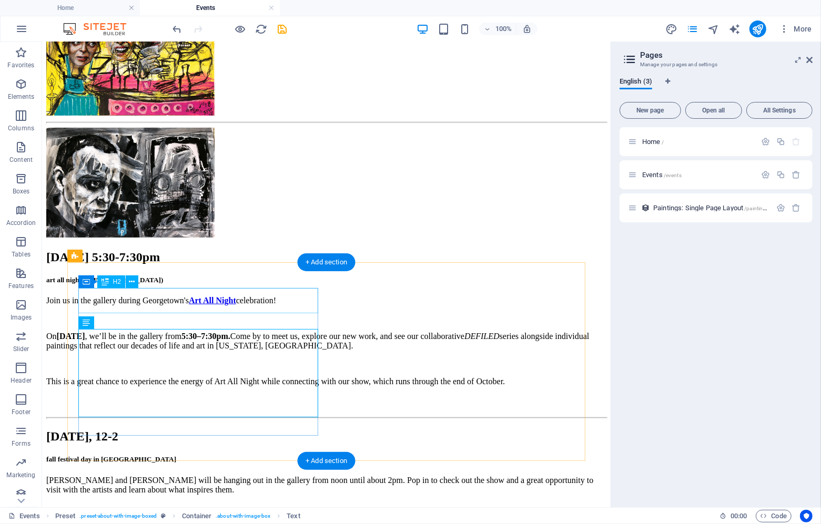
click at [221, 429] on div "[DATE], 12-2" at bounding box center [326, 436] width 560 height 14
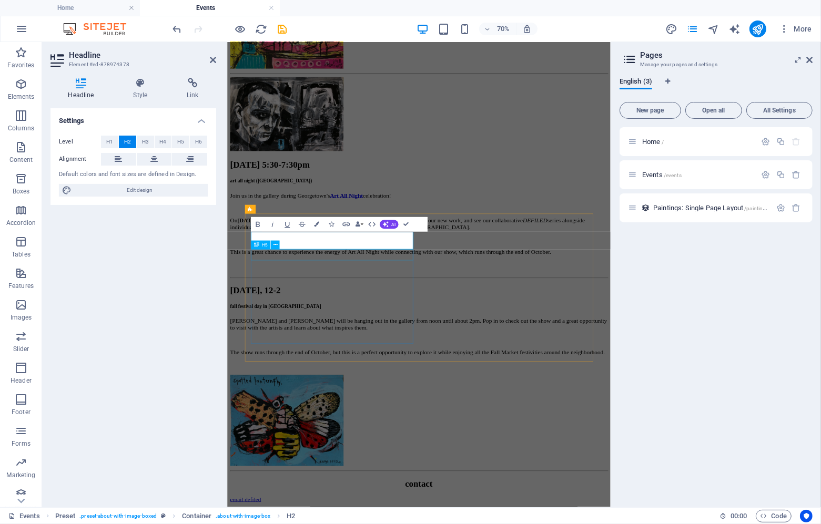
click at [410, 390] on h2 "[DATE], 12-2" at bounding box center [500, 397] width 539 height 14
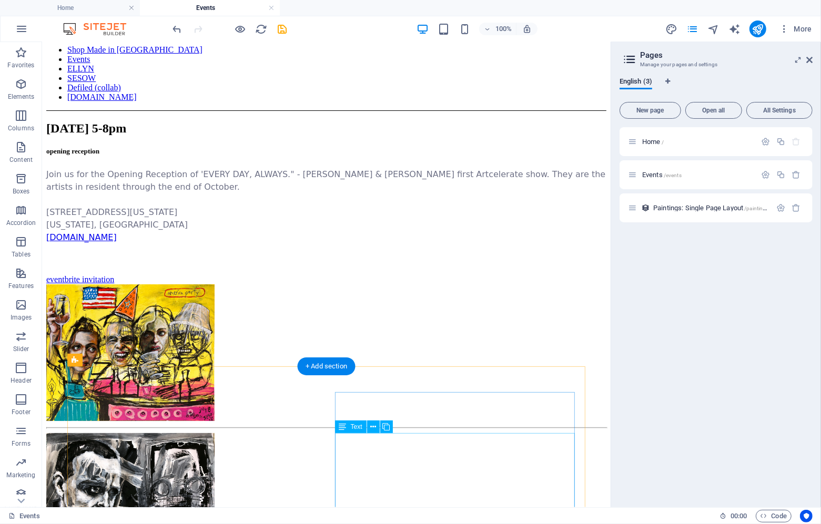
scroll to position [0, 0]
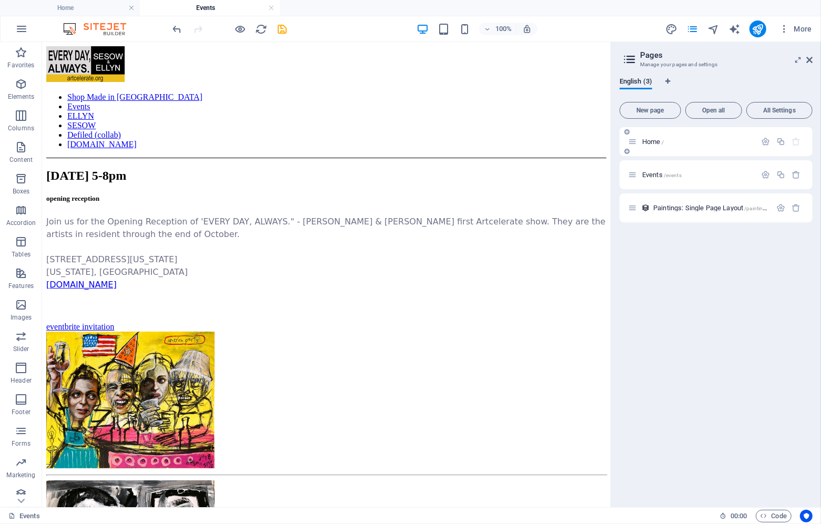
click at [651, 141] on span "Home /" at bounding box center [653, 142] width 22 height 8
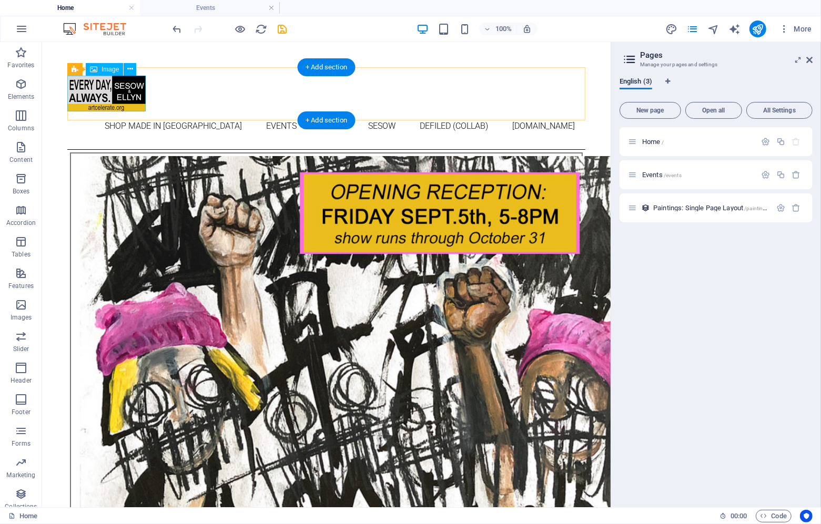
click at [110, 98] on figure at bounding box center [326, 93] width 518 height 36
select select "px"
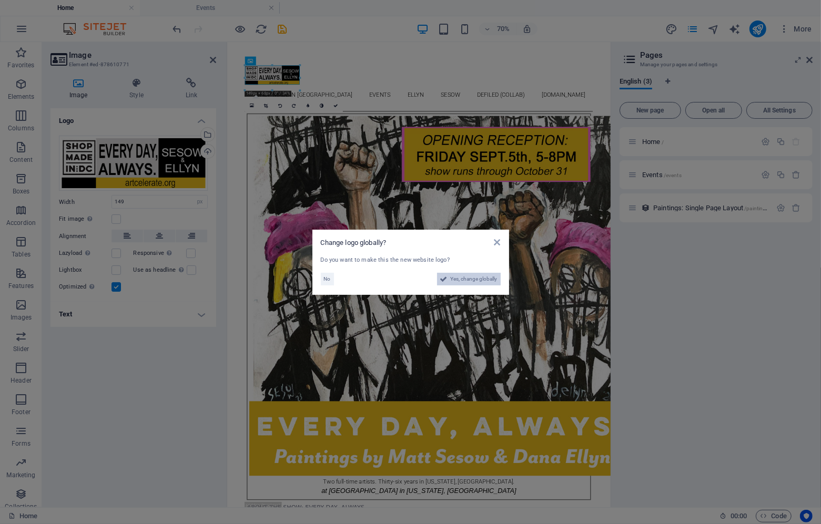
click at [460, 278] on span "Yes, change globally" at bounding box center [473, 279] width 47 height 13
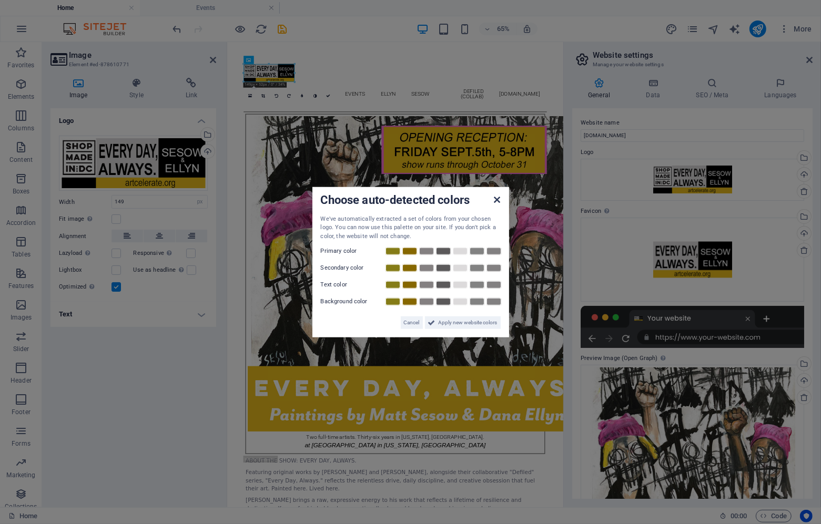
click at [496, 199] on icon at bounding box center [497, 199] width 6 height 8
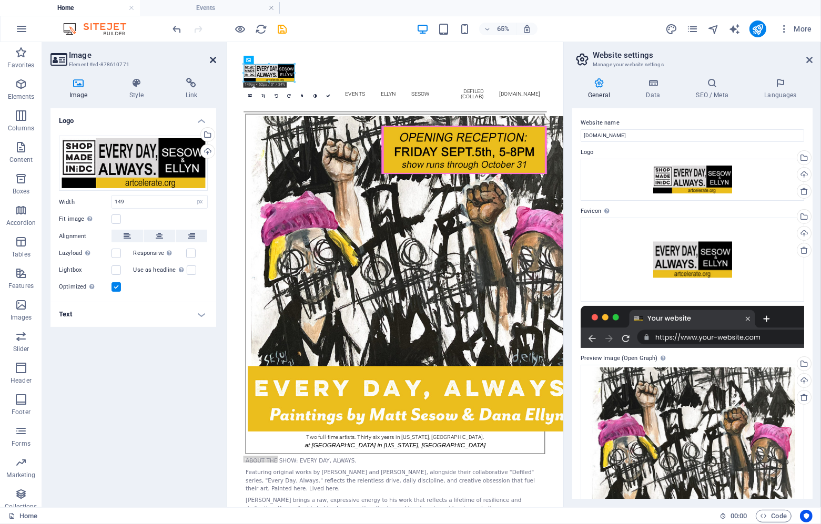
click at [212, 60] on icon at bounding box center [213, 60] width 6 height 8
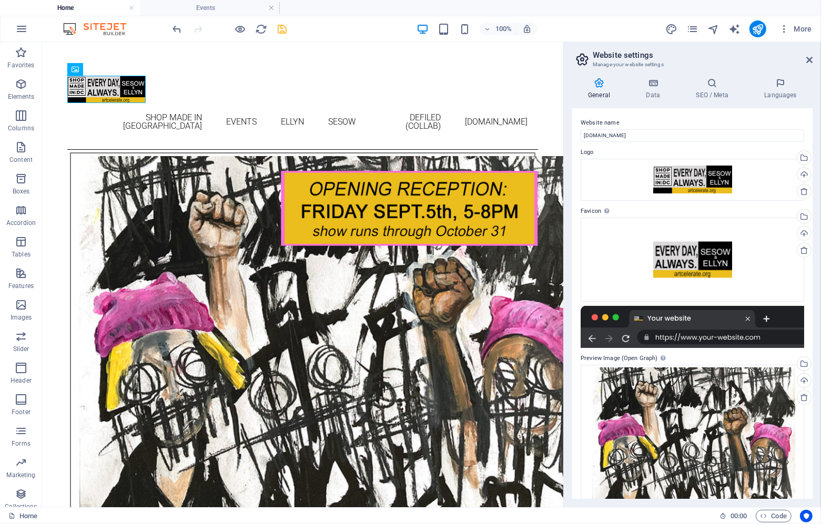
click at [282, 28] on icon "save" at bounding box center [282, 29] width 12 height 12
click at [808, 57] on icon at bounding box center [809, 60] width 6 height 8
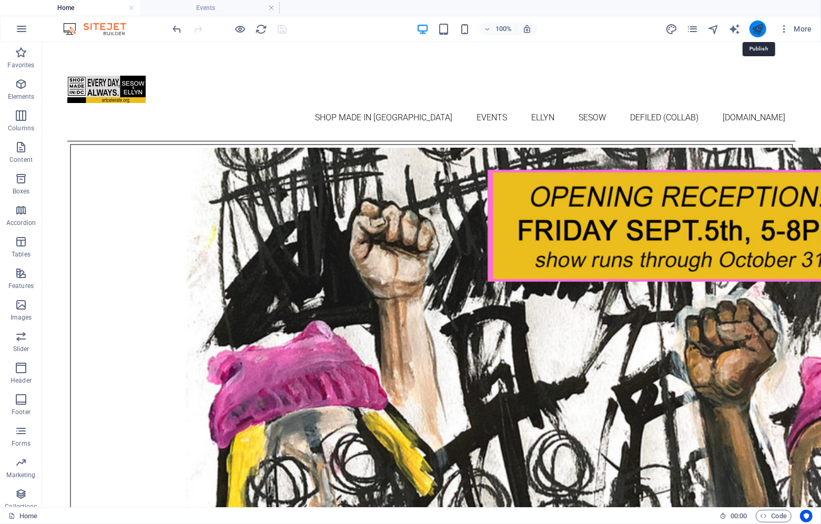
click at [761, 26] on icon "publish" at bounding box center [757, 29] width 12 height 12
